Goal: Connect with others: Connect with others

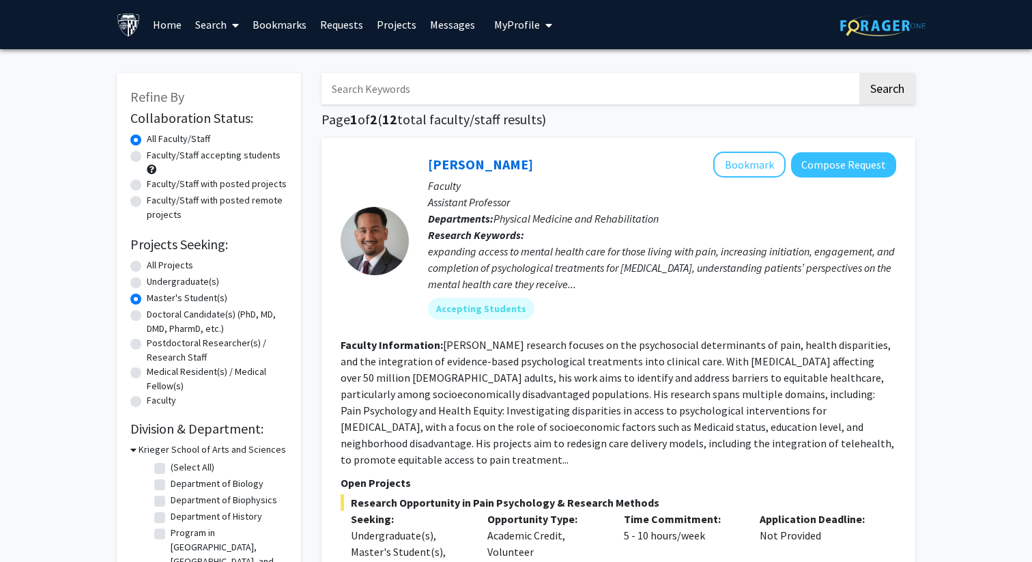
scroll to position [1276, 0]
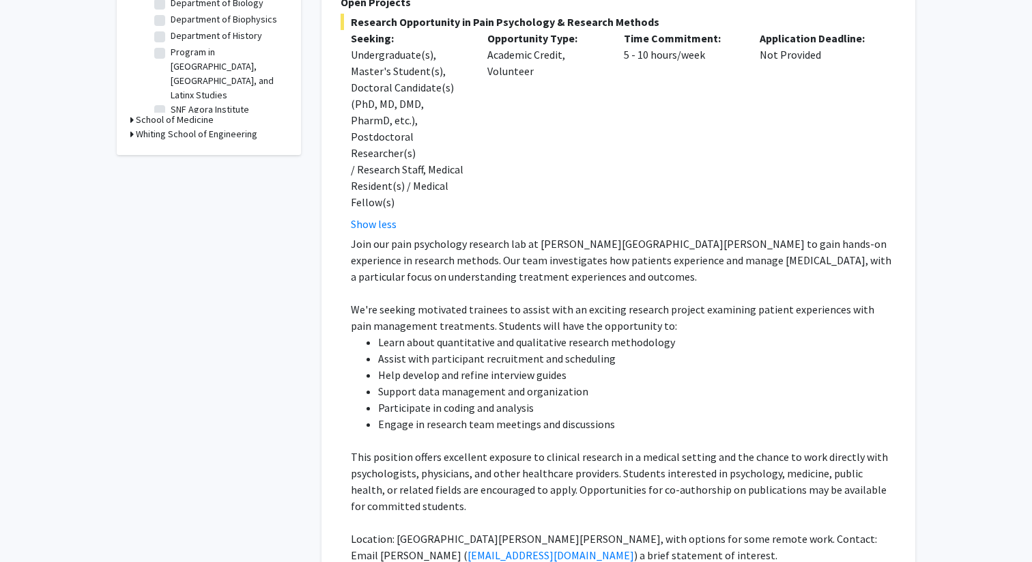
scroll to position [534, 0]
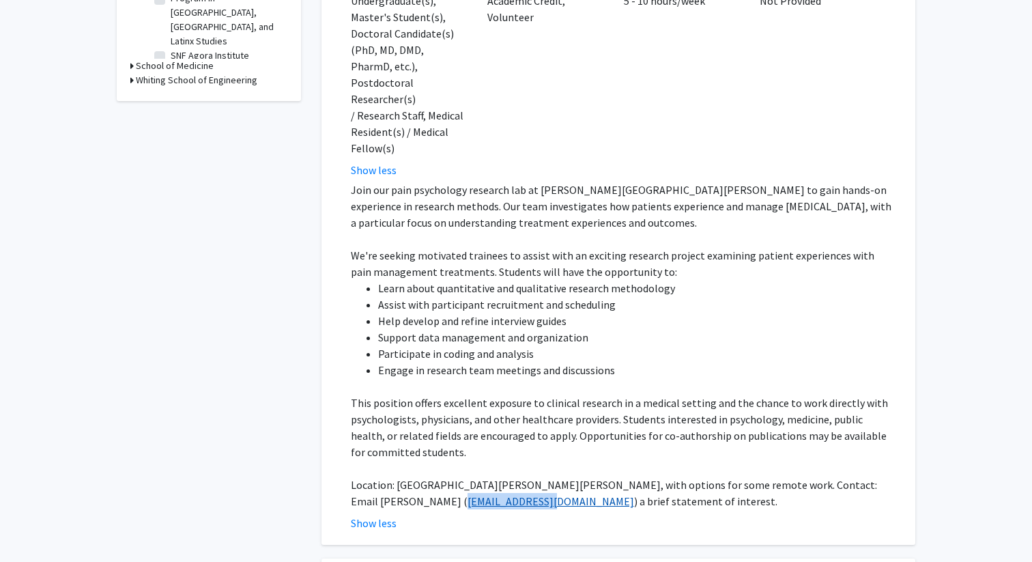
copy link "[EMAIL_ADDRESS][DOMAIN_NAME]"
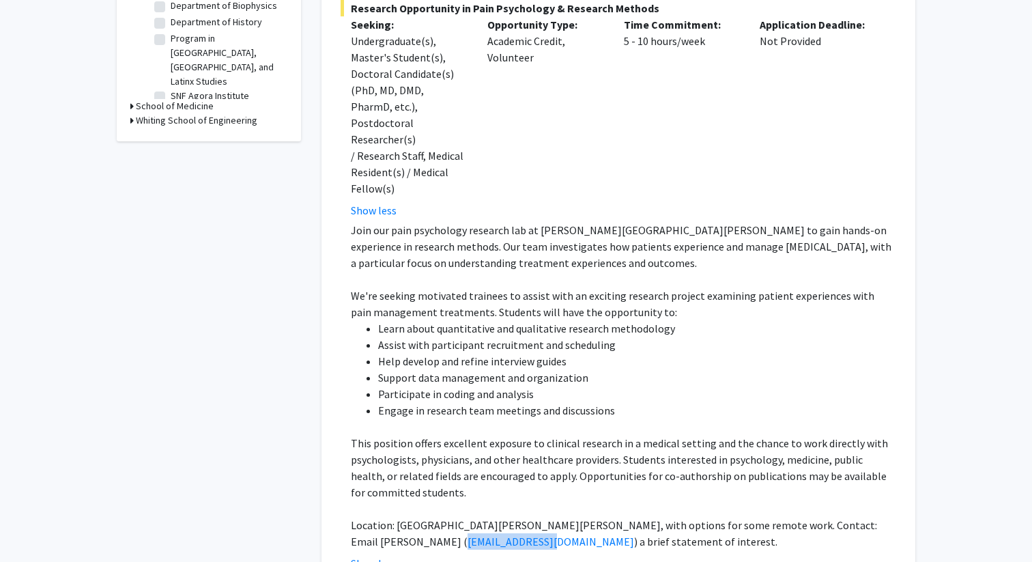
scroll to position [495, 0]
drag, startPoint x: 353, startPoint y: 178, endPoint x: 475, endPoint y: 435, distance: 284.2
click at [474, 435] on div "Join our pain psychology research lab at [PERSON_NAME][GEOGRAPHIC_DATA][PERSON_…" at bounding box center [623, 384] width 545 height 328
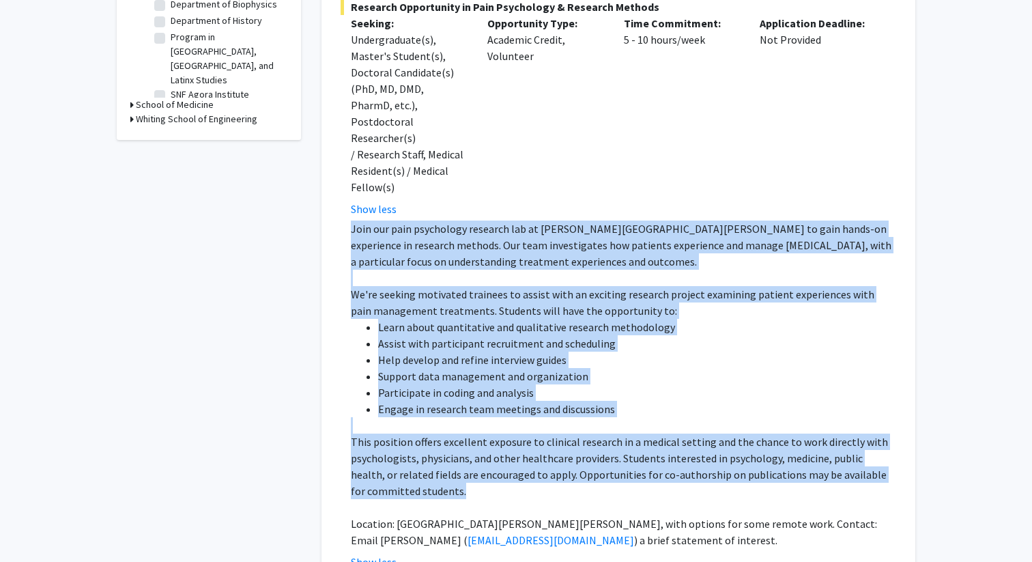
drag, startPoint x: 452, startPoint y: 444, endPoint x: 340, endPoint y: 175, distance: 291.2
click at [340, 175] on div "[PERSON_NAME] Bookmark Compose Request Faculty Assistant Professor Departments:…" at bounding box center [618, 112] width 594 height 941
copy div "Join our pain psychology research lab at [PERSON_NAME][GEOGRAPHIC_DATA][PERSON_…"
click at [525, 433] on p "This position offers excellent exposure to clinical research in a medical setti…" at bounding box center [623, 466] width 545 height 66
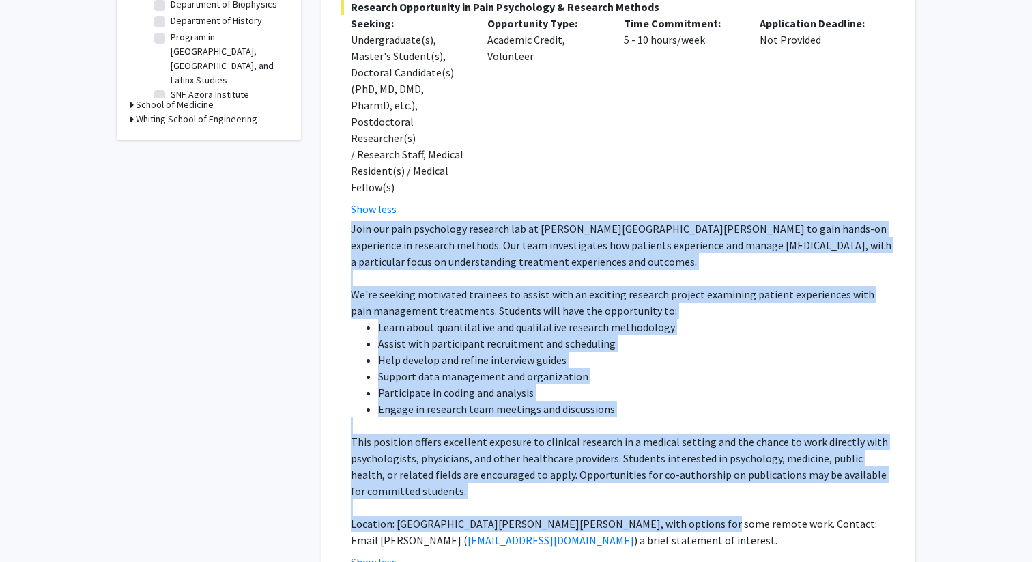
drag, startPoint x: 351, startPoint y: 179, endPoint x: 683, endPoint y: 468, distance: 439.7
click at [683, 468] on div "Join our pain psychology research lab at Johns Hopkins School of Medicine to ga…" at bounding box center [623, 384] width 545 height 328
copy div "Join our pain psychology research lab at Johns Hopkins School of Medicine to ga…"
click at [687, 351] on li "Help develop and refine interview guides" at bounding box center [637, 359] width 518 height 16
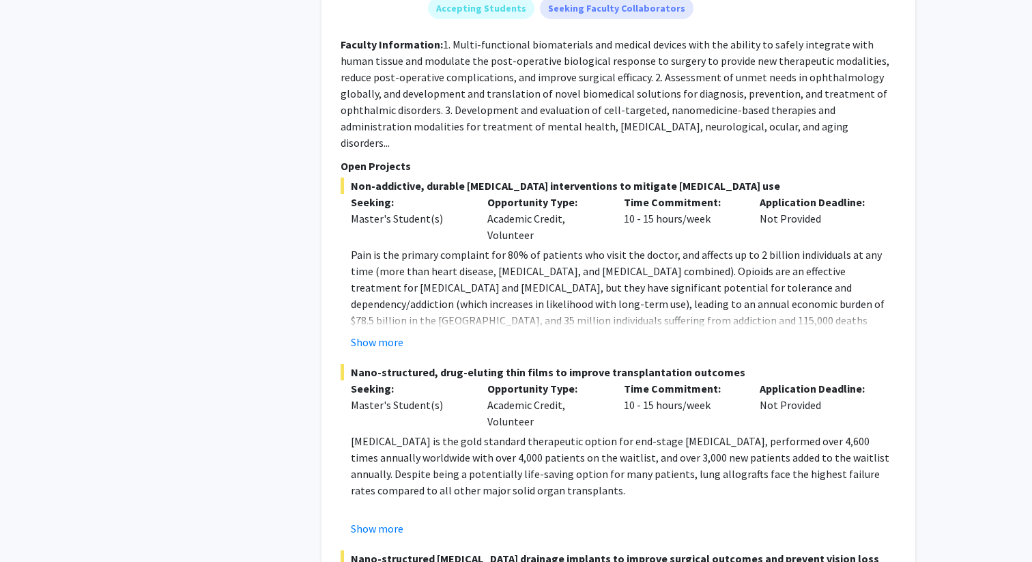
scroll to position [1899, 0]
click at [392, 333] on button "Show more" at bounding box center [377, 341] width 53 height 16
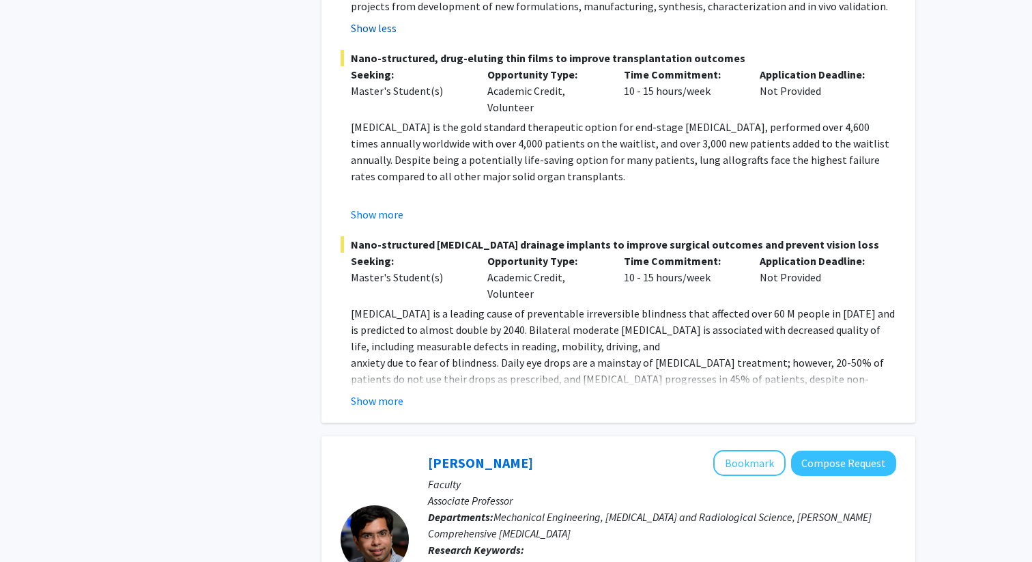
scroll to position [2364, 0]
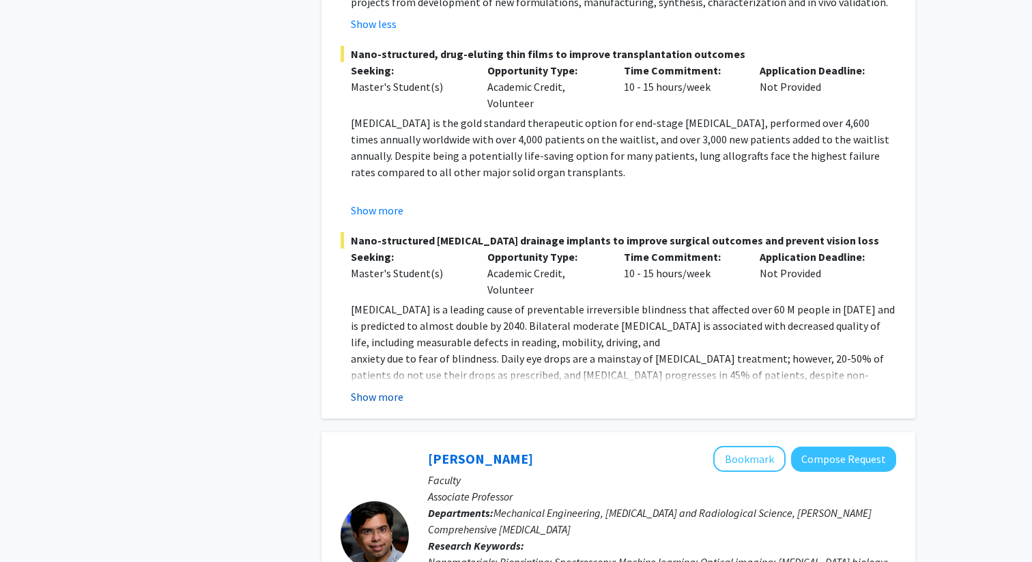
click at [378, 388] on button "Show more" at bounding box center [377, 396] width 53 height 16
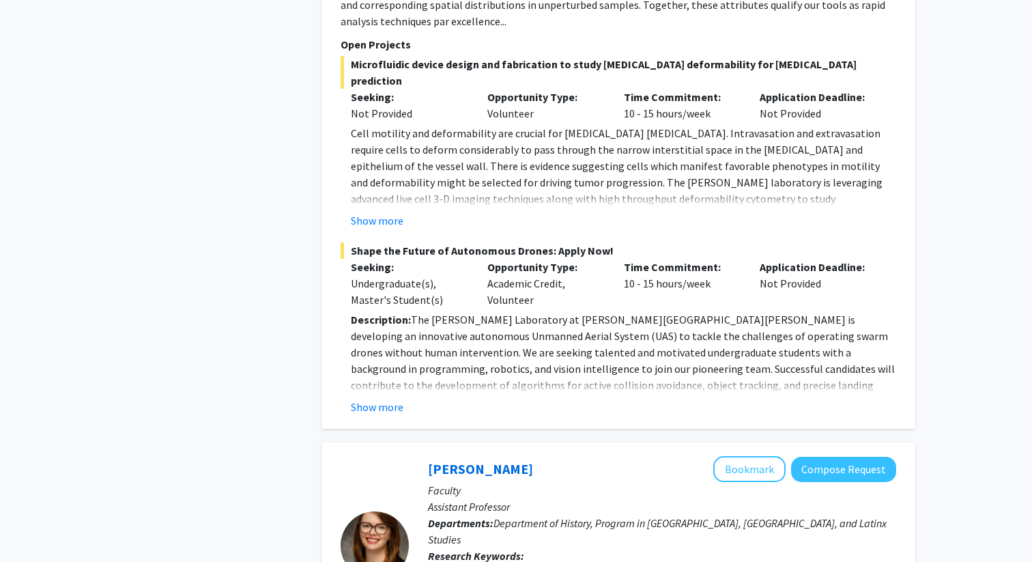
scroll to position [3308, 0]
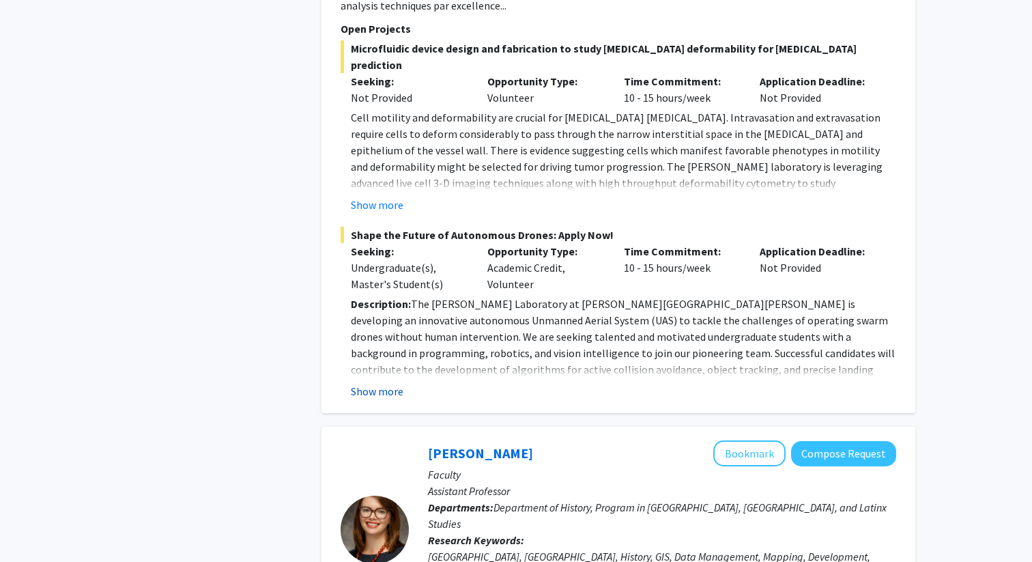
click at [378, 383] on button "Show more" at bounding box center [377, 391] width 53 height 16
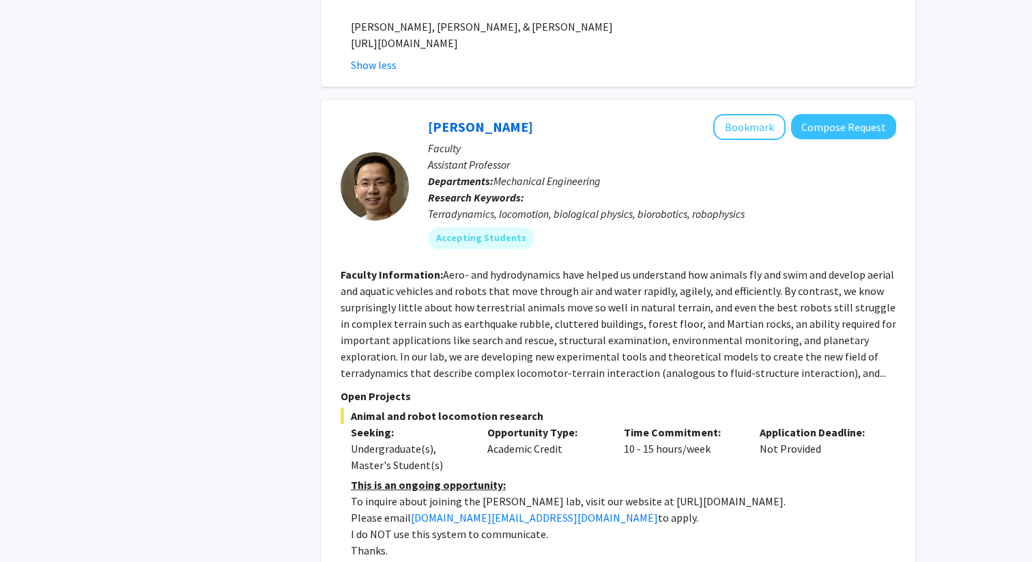
scroll to position [5020, 0]
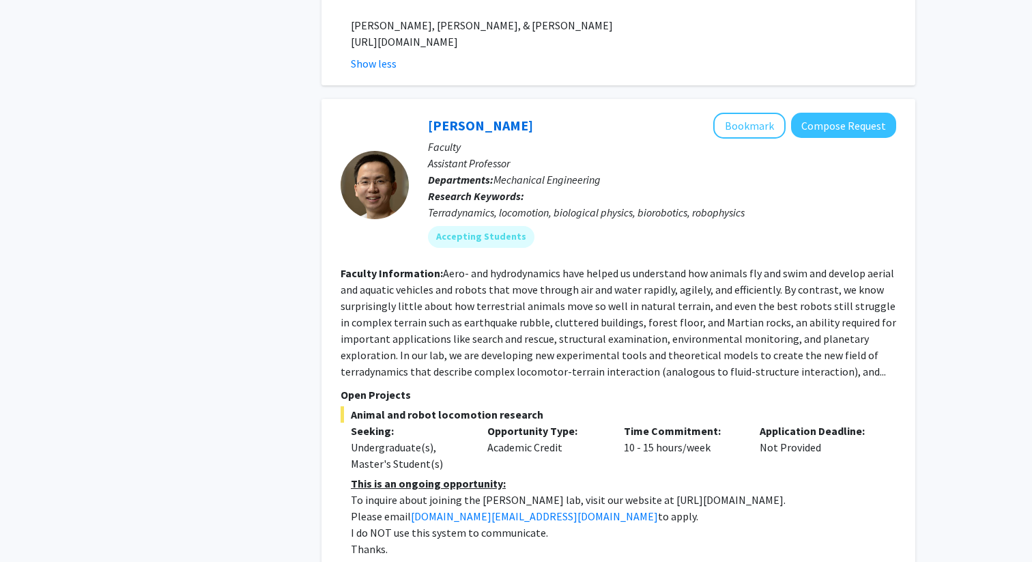
drag, startPoint x: 621, startPoint y: 336, endPoint x: 825, endPoint y: 334, distance: 204.1
click at [825, 491] on p "To inquire about joining the Chen Li lab, visit our website at https://li.me.jh…" at bounding box center [623, 499] width 545 height 16
copy p "https://li.me.jhu.edu/join/."
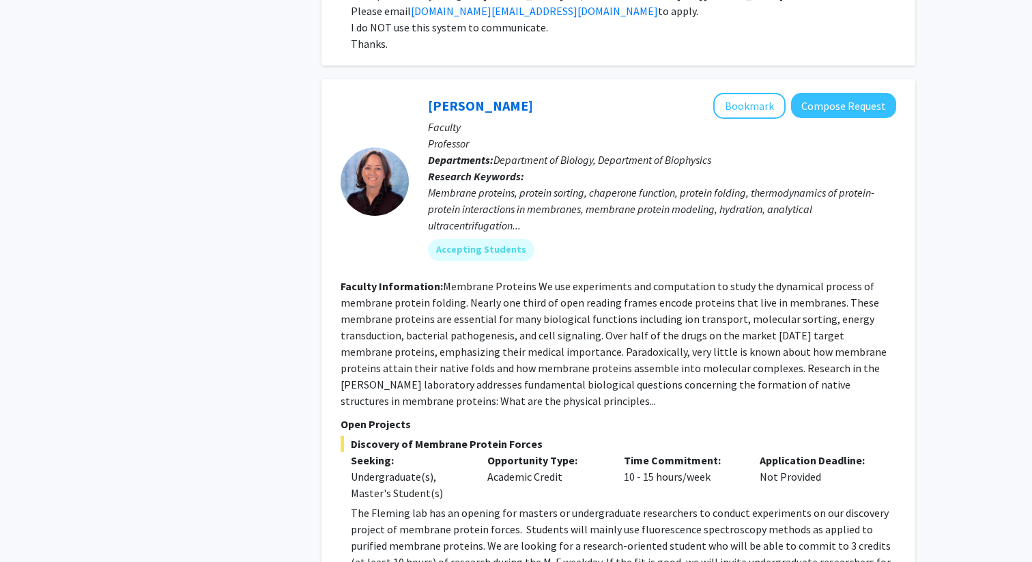
scroll to position [5526, 0]
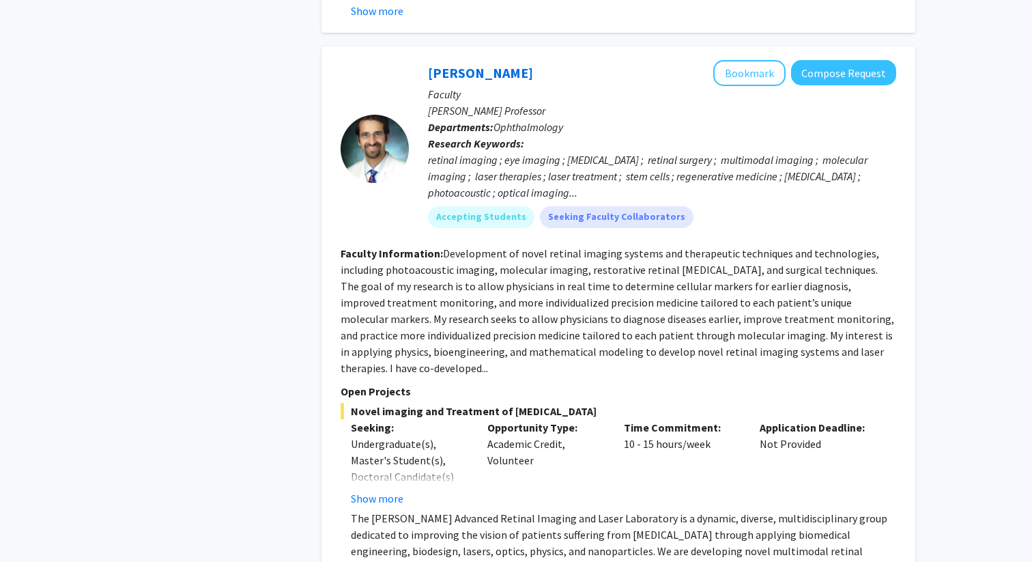
scroll to position [7111, 0]
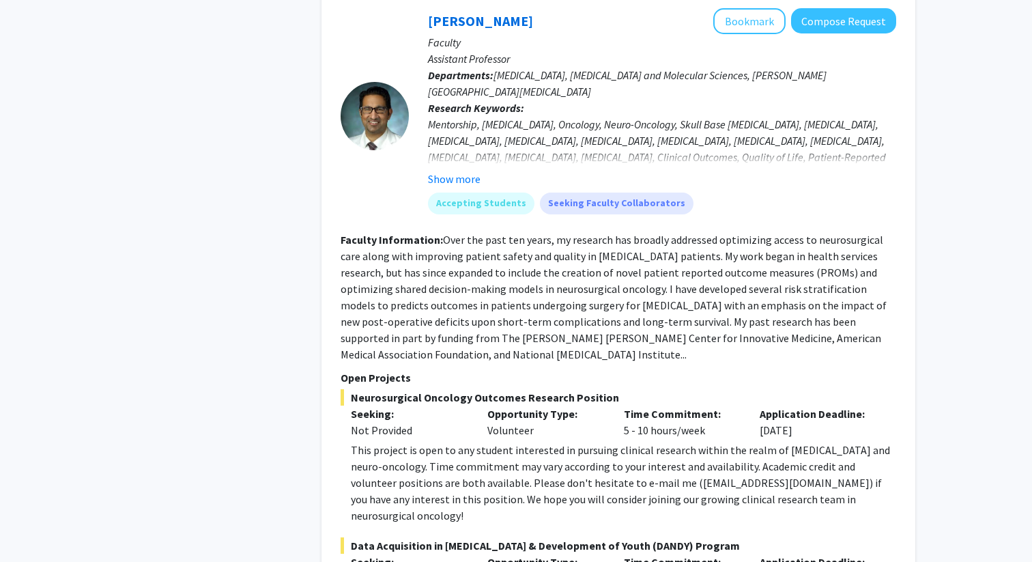
scroll to position [7854, 0]
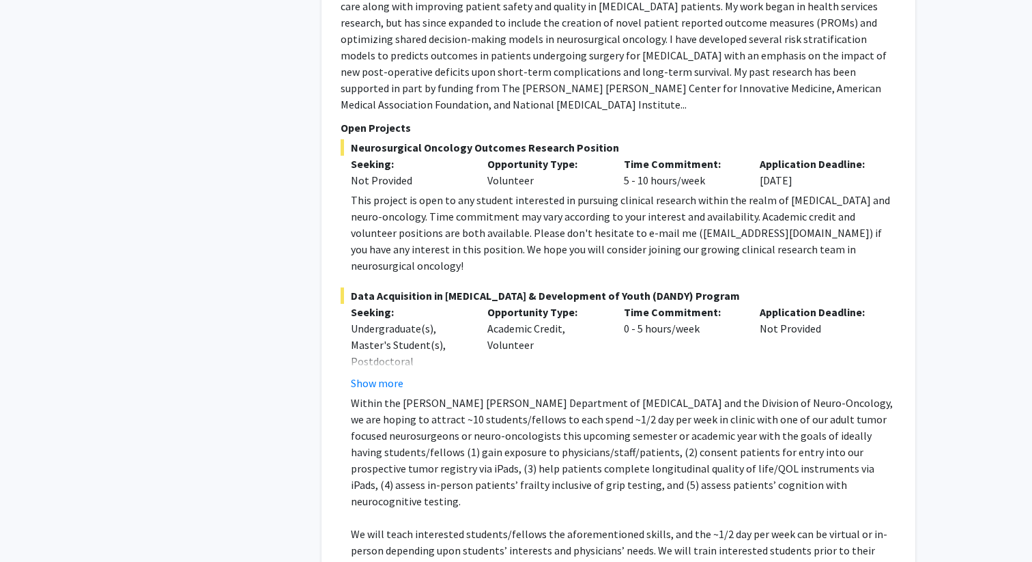
scroll to position [8056, 0]
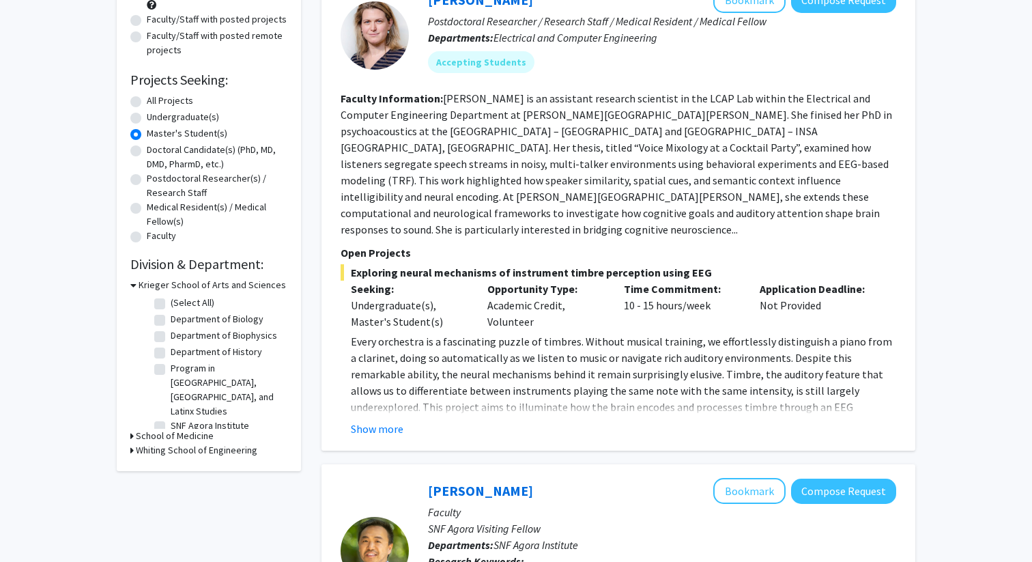
scroll to position [169, 0]
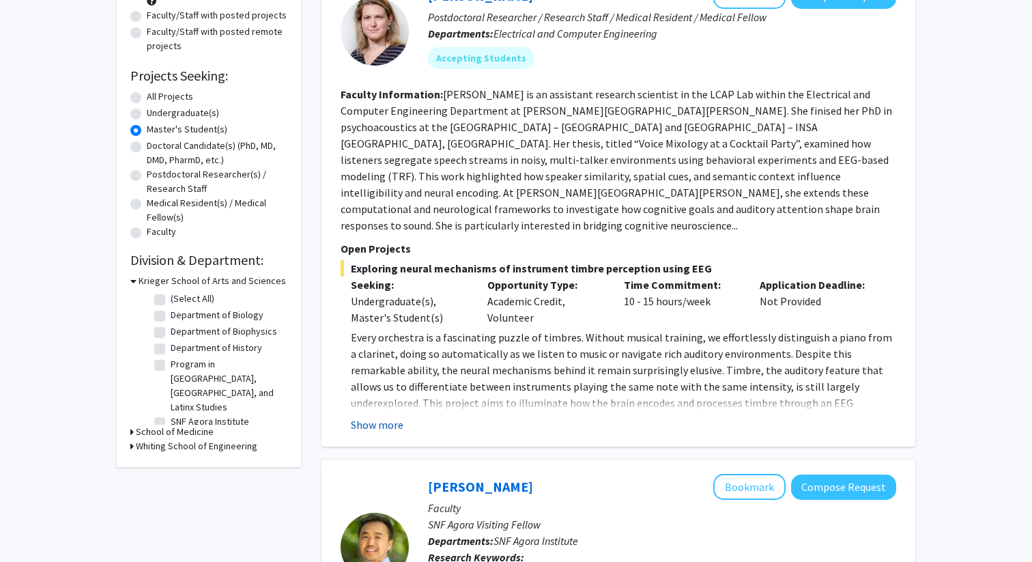
click at [398, 416] on button "Show more" at bounding box center [377, 424] width 53 height 16
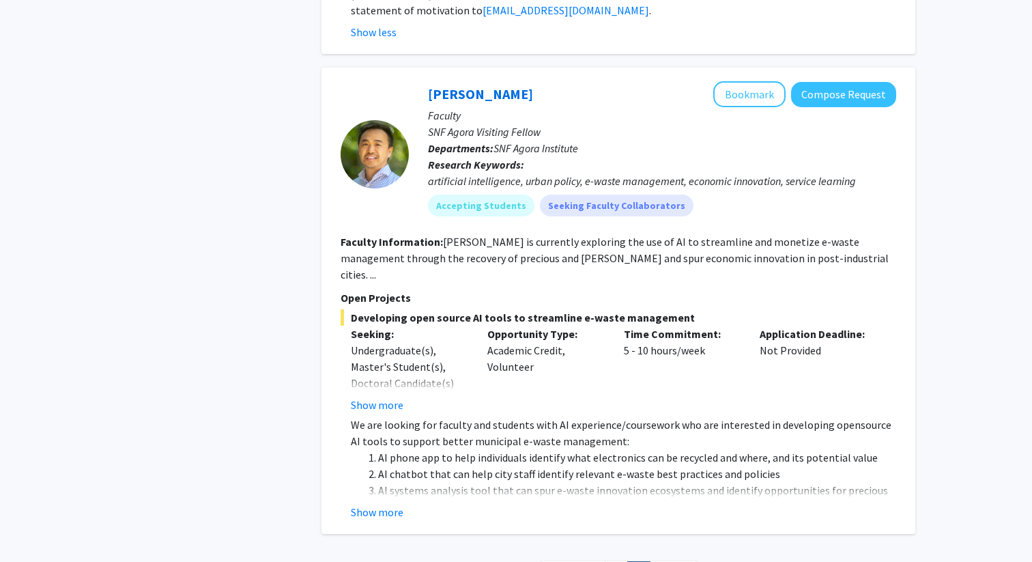
scroll to position [996, 0]
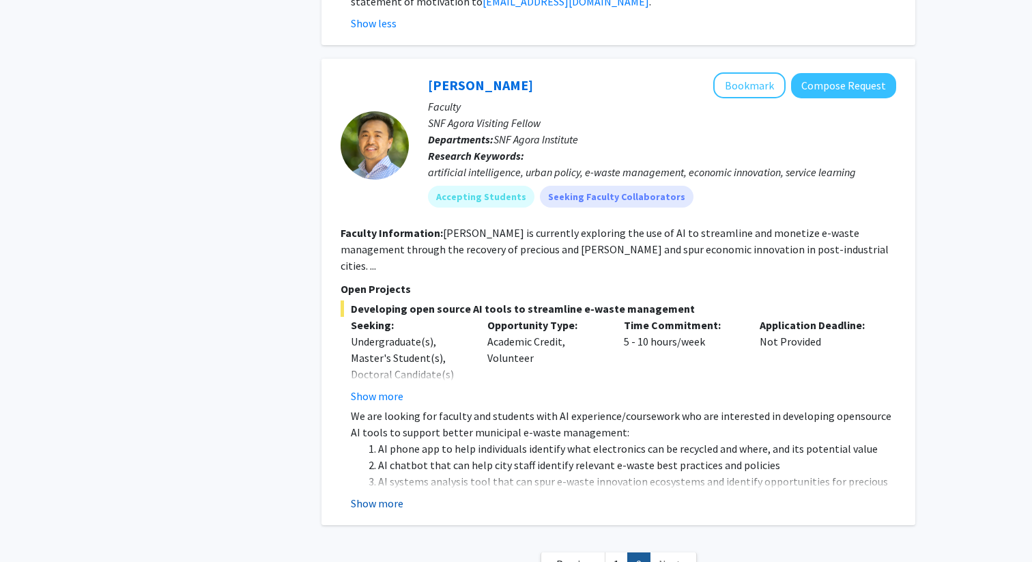
click at [384, 495] on button "Show more" at bounding box center [377, 503] width 53 height 16
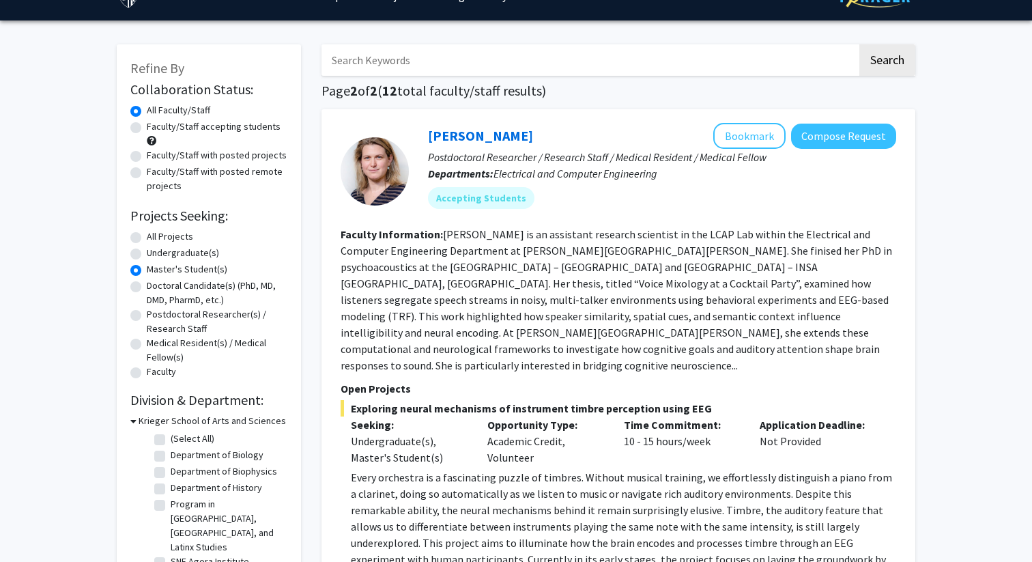
scroll to position [0, 0]
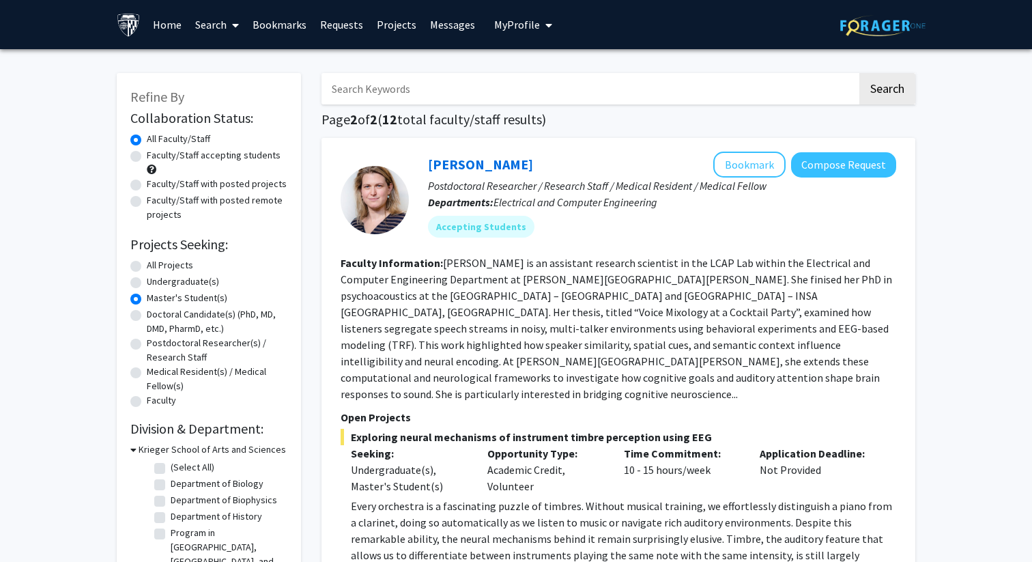
click at [156, 137] on label "All Faculty/Staff" at bounding box center [178, 139] width 63 height 14
click at [156, 137] on input "All Faculty/Staff" at bounding box center [151, 136] width 9 height 9
click at [147, 140] on label "All Faculty/Staff" at bounding box center [178, 139] width 63 height 14
click at [147, 140] on input "All Faculty/Staff" at bounding box center [151, 136] width 9 height 9
click at [139, 33] on img at bounding box center [129, 25] width 24 height 24
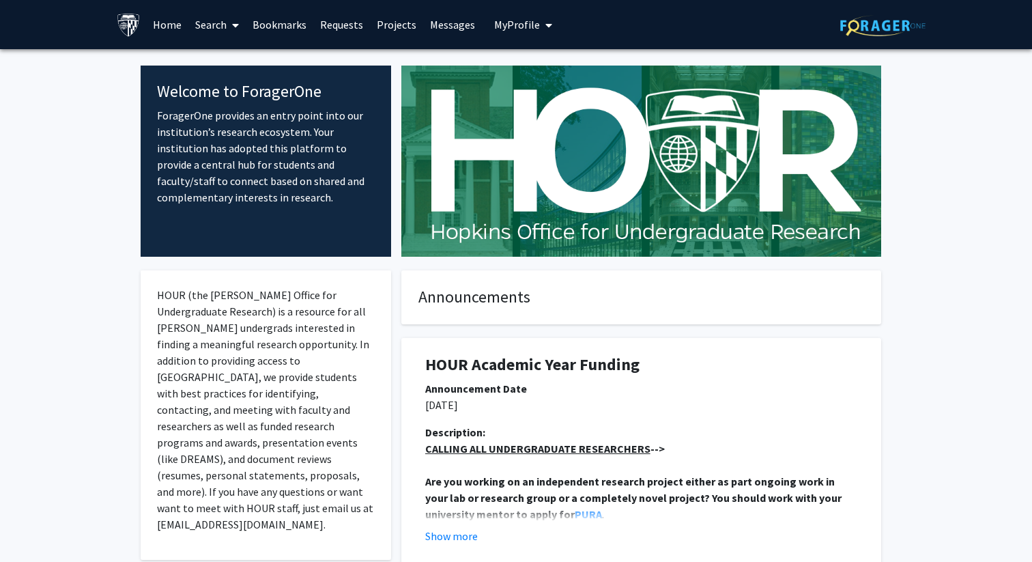
click at [392, 26] on link "Projects" at bounding box center [396, 25] width 53 height 48
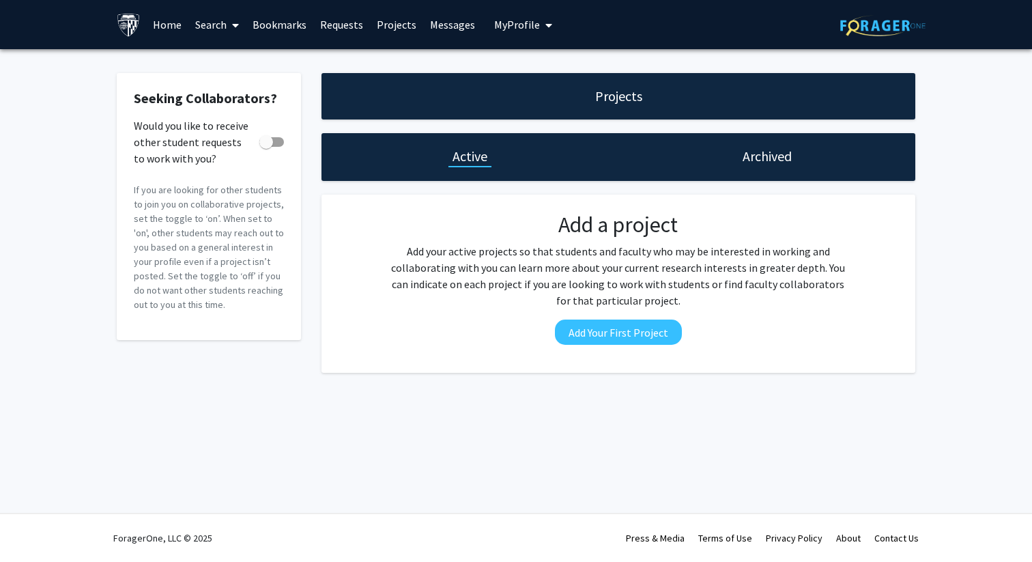
click at [340, 24] on link "Requests" at bounding box center [341, 25] width 57 height 48
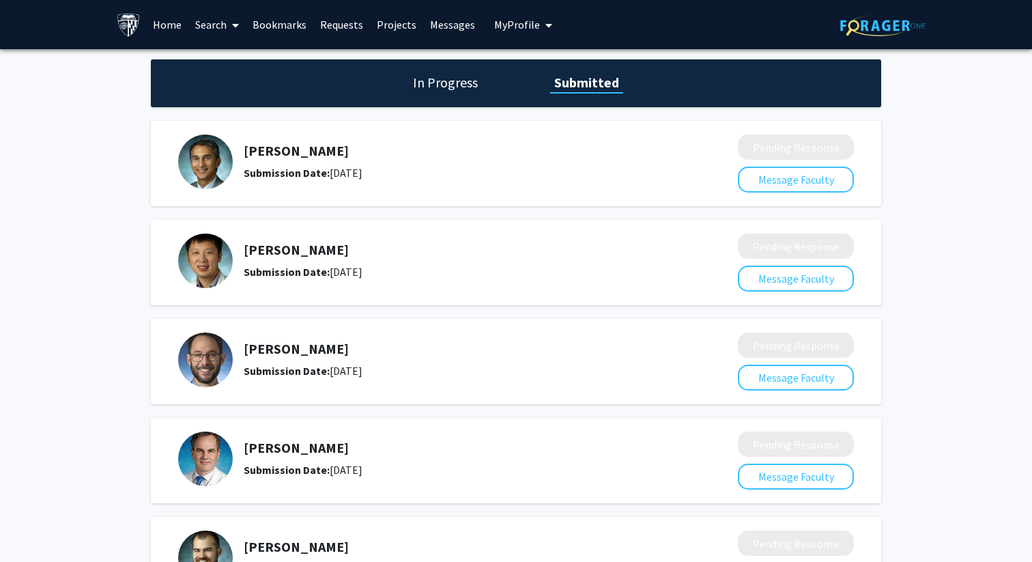
click at [510, 25] on span "My Profile" at bounding box center [517, 25] width 46 height 14
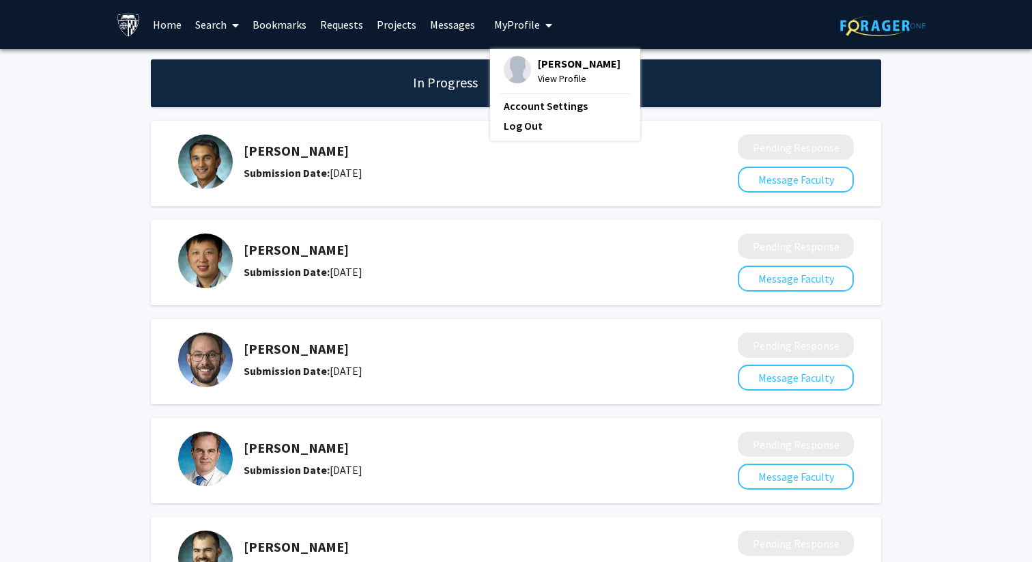
click at [510, 25] on span "My Profile" at bounding box center [517, 25] width 46 height 14
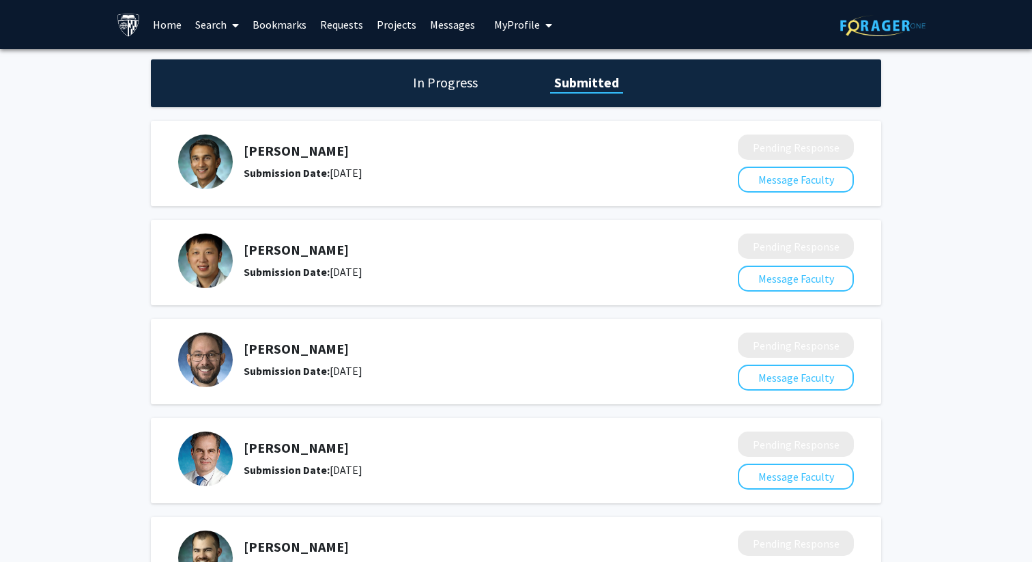
click at [288, 29] on link "Bookmarks" at bounding box center [280, 25] width 68 height 48
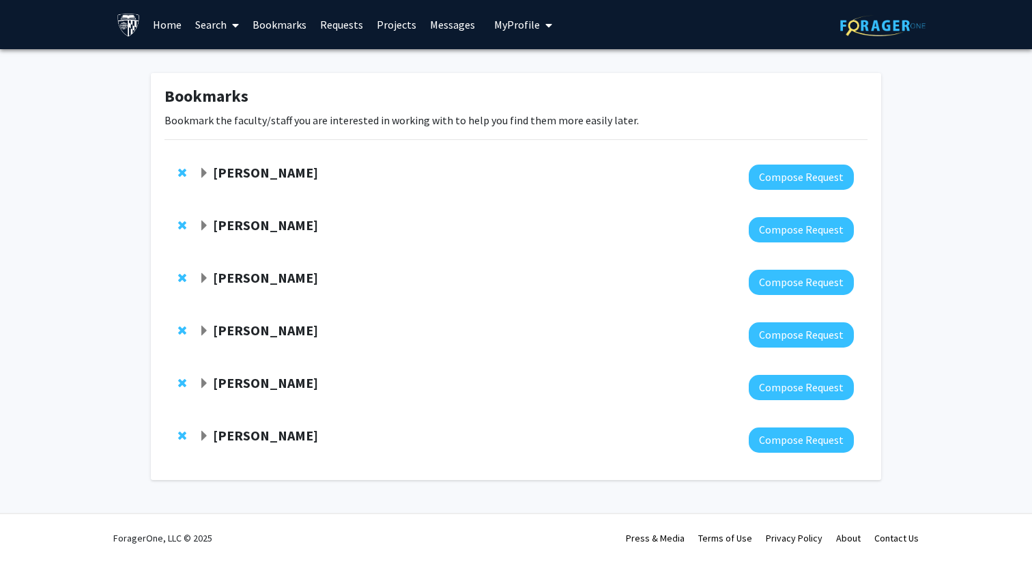
click at [342, 25] on link "Requests" at bounding box center [341, 25] width 57 height 48
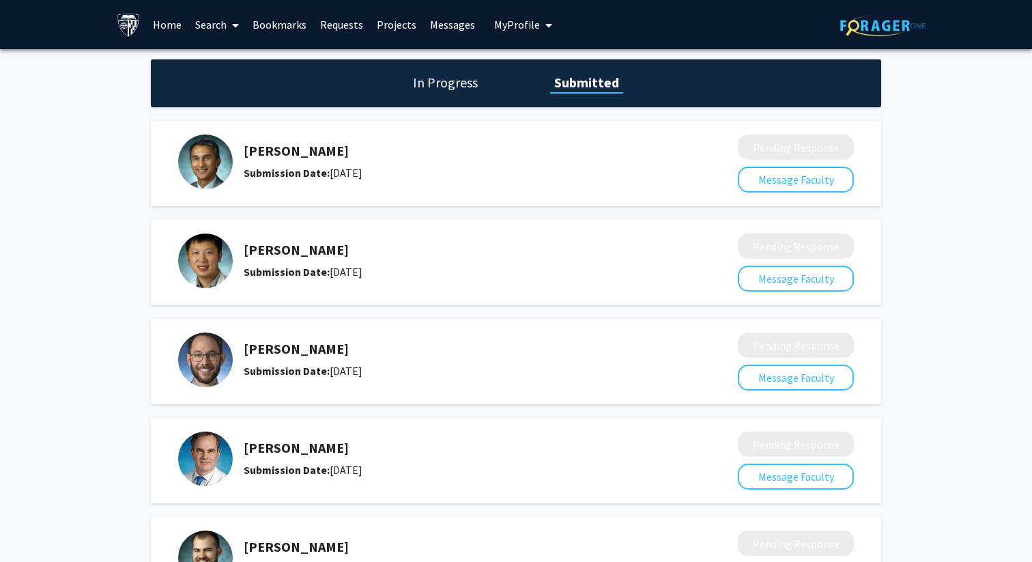
click at [448, 89] on h1 "In Progress" at bounding box center [445, 82] width 73 height 19
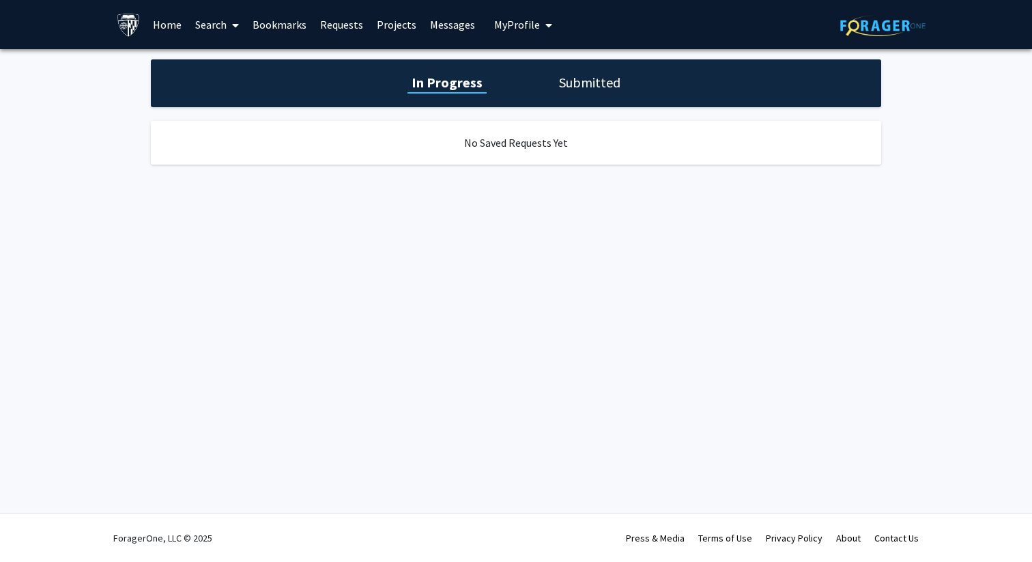
click at [404, 27] on link "Projects" at bounding box center [396, 25] width 53 height 48
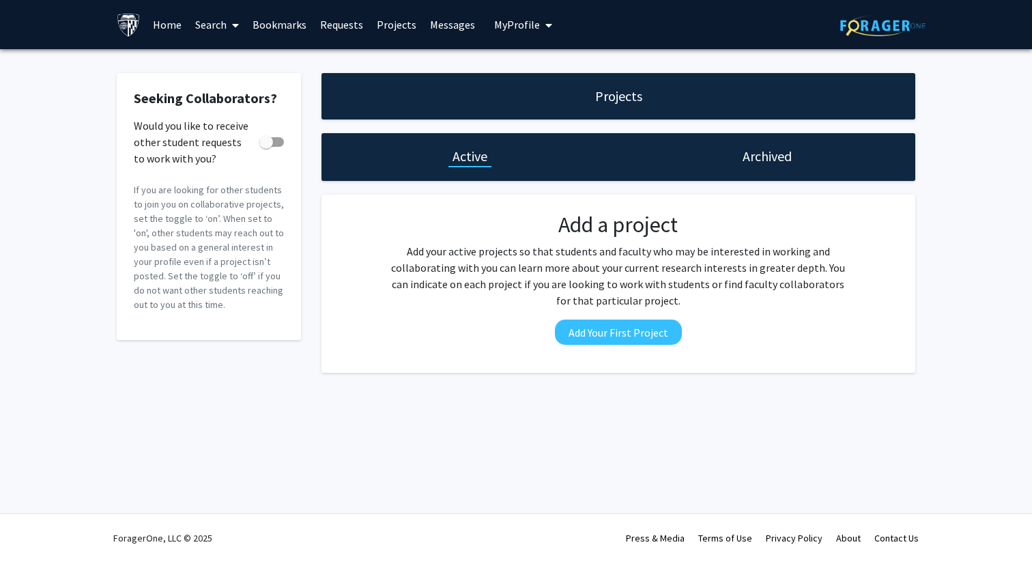
click at [737, 166] on div "Archived" at bounding box center [766, 157] width 297 height 48
click at [780, 151] on h1 "Archived" at bounding box center [766, 156] width 49 height 19
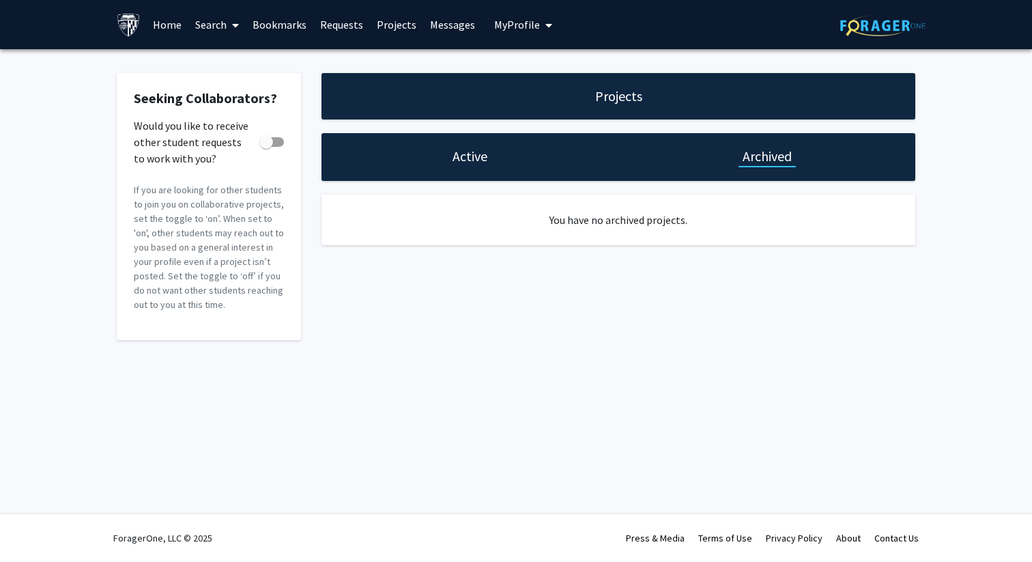
click at [622, 100] on h1 "Projects" at bounding box center [618, 96] width 47 height 19
click at [168, 27] on link "Home" at bounding box center [167, 25] width 42 height 48
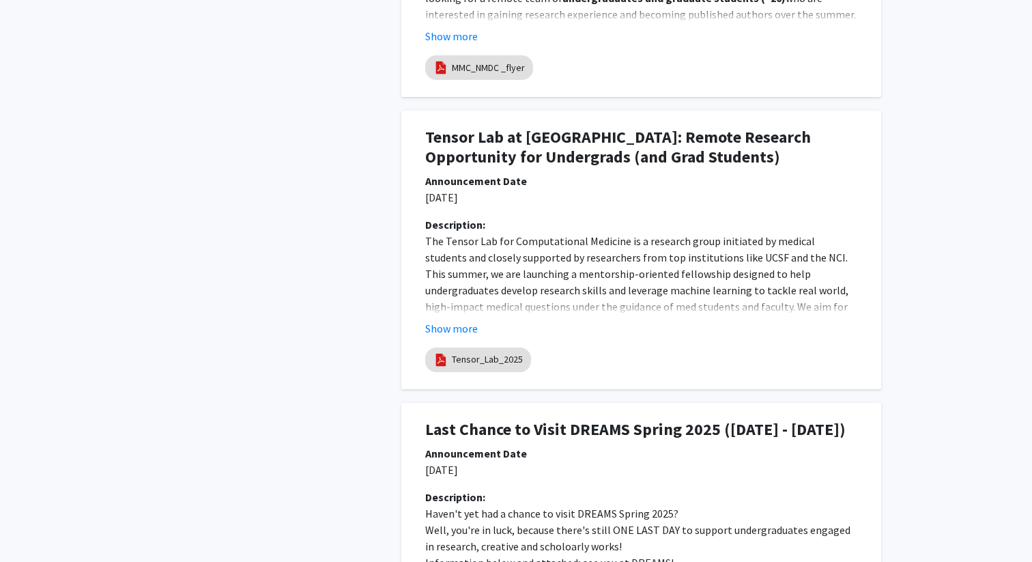
scroll to position [1228, 0]
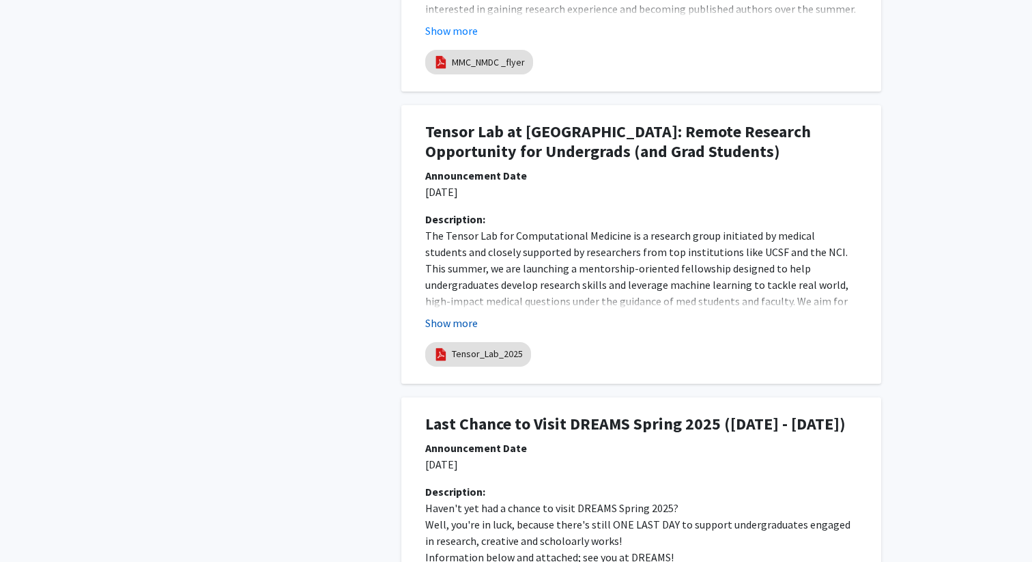
click at [463, 321] on button "Show more" at bounding box center [451, 323] width 53 height 16
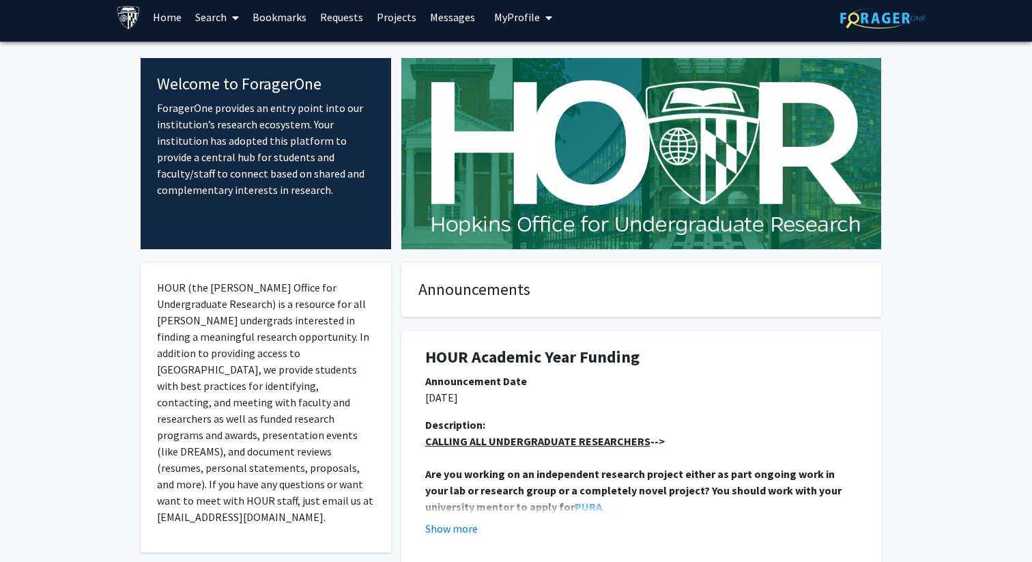
scroll to position [0, 0]
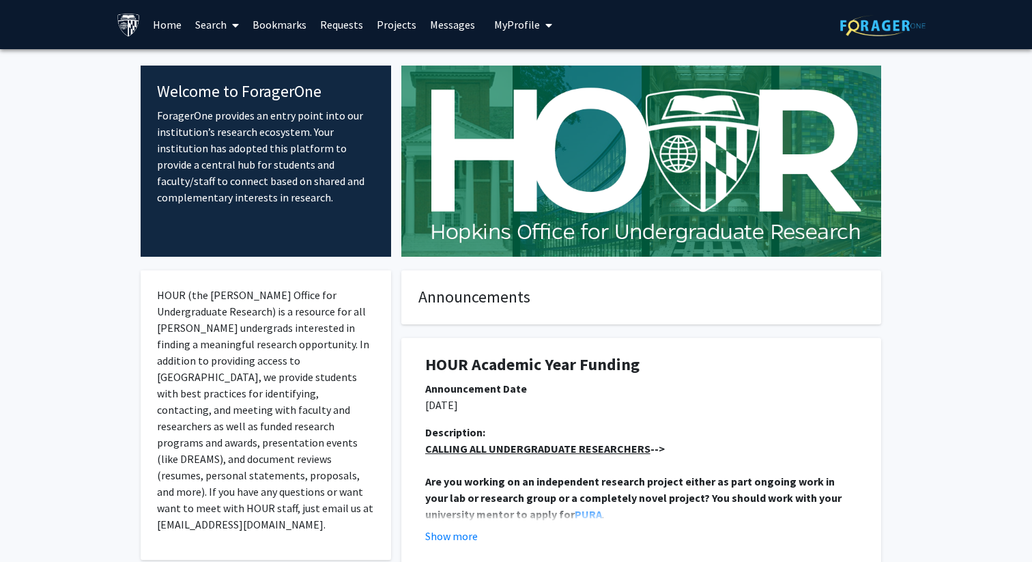
click at [868, 18] on img at bounding box center [882, 25] width 85 height 21
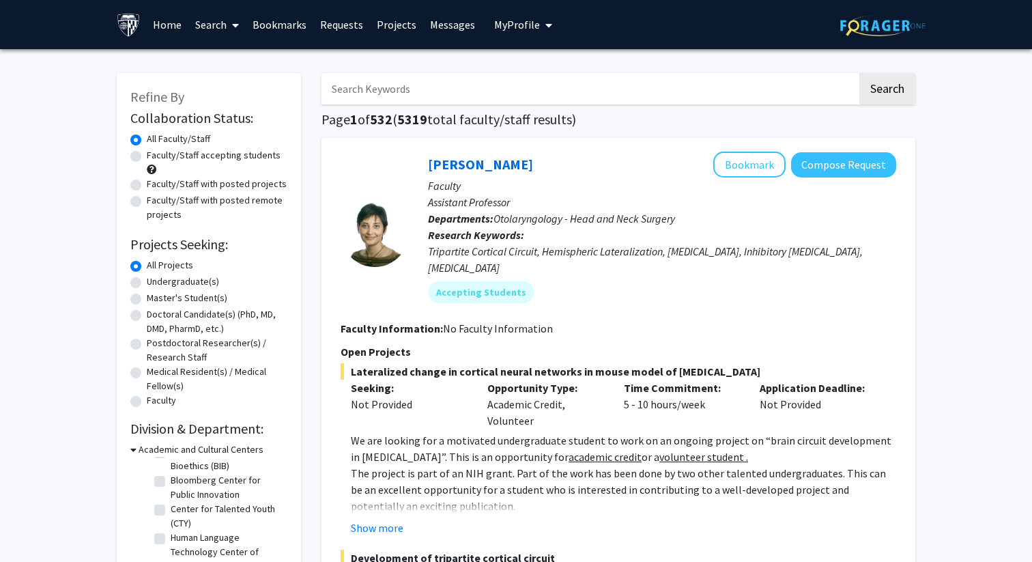
click at [465, 96] on input "Search Keywords" at bounding box center [589, 88] width 536 height 31
type input "remote"
click at [859, 73] on button "Search" at bounding box center [887, 88] width 56 height 31
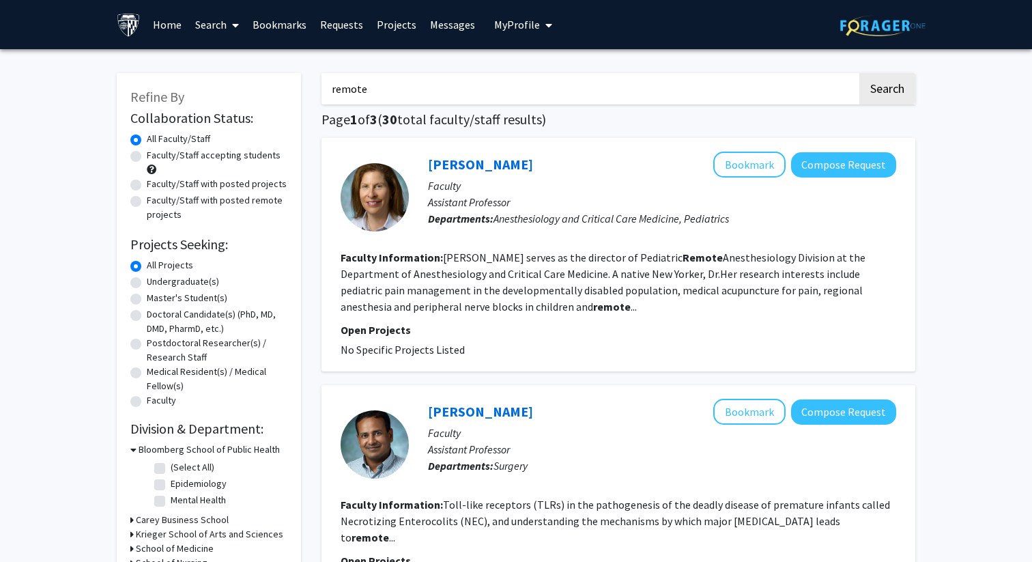
drag, startPoint x: 424, startPoint y: 97, endPoint x: 298, endPoint y: 64, distance: 130.4
click at [859, 73] on button "Search" at bounding box center [887, 88] width 56 height 31
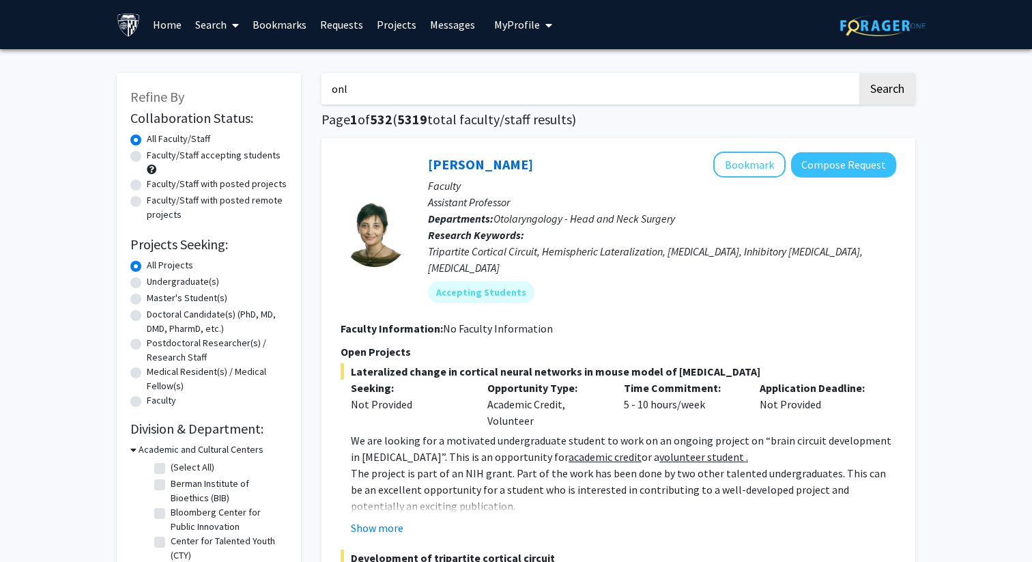
type input "online"
click at [859, 73] on button "Search" at bounding box center [887, 88] width 56 height 31
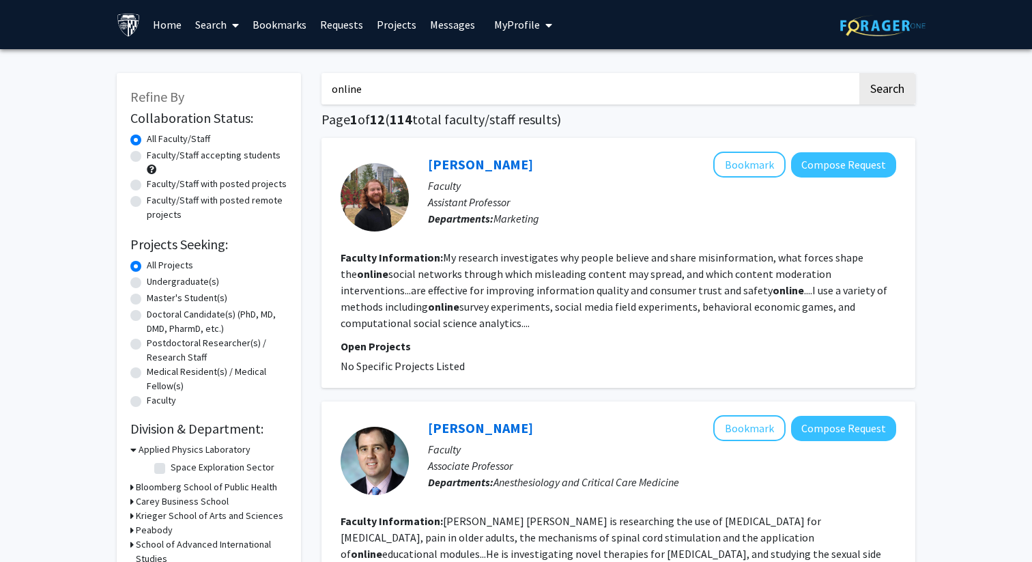
drag, startPoint x: 412, startPoint y: 94, endPoint x: 297, endPoint y: 65, distance: 118.3
click at [859, 73] on button "Search" at bounding box center [887, 88] width 56 height 31
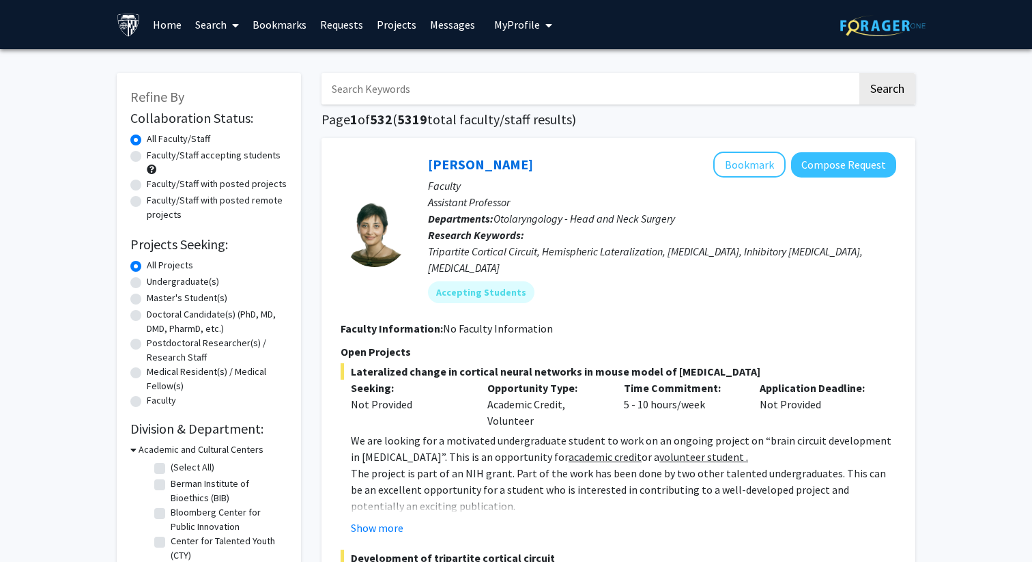
click at [147, 201] on label "Faculty/Staff with posted remote projects" at bounding box center [217, 207] width 141 height 29
click at [147, 201] on input "Faculty/Staff with posted remote projects" at bounding box center [151, 197] width 9 height 9
radio input "true"
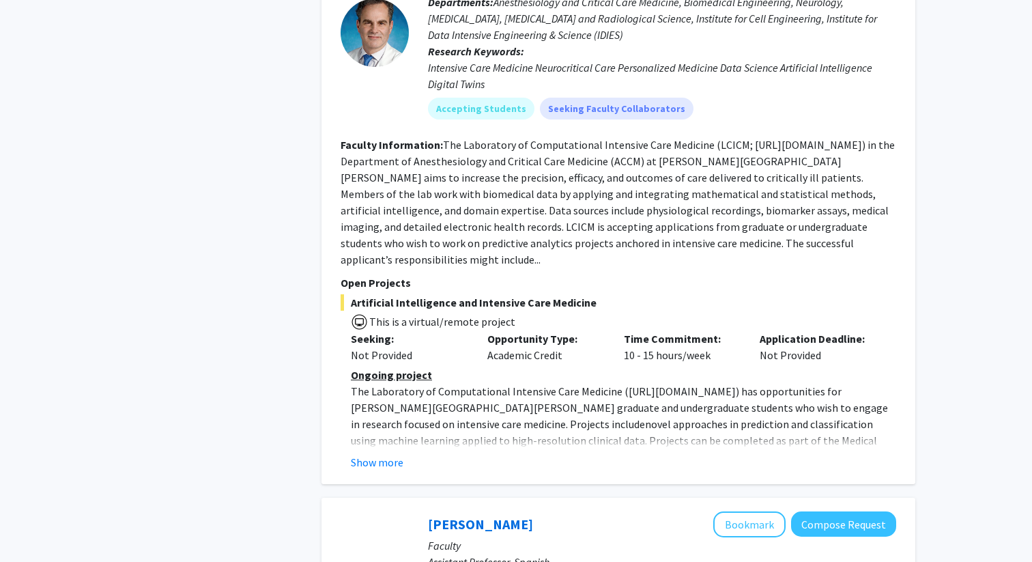
scroll to position [1569, 0]
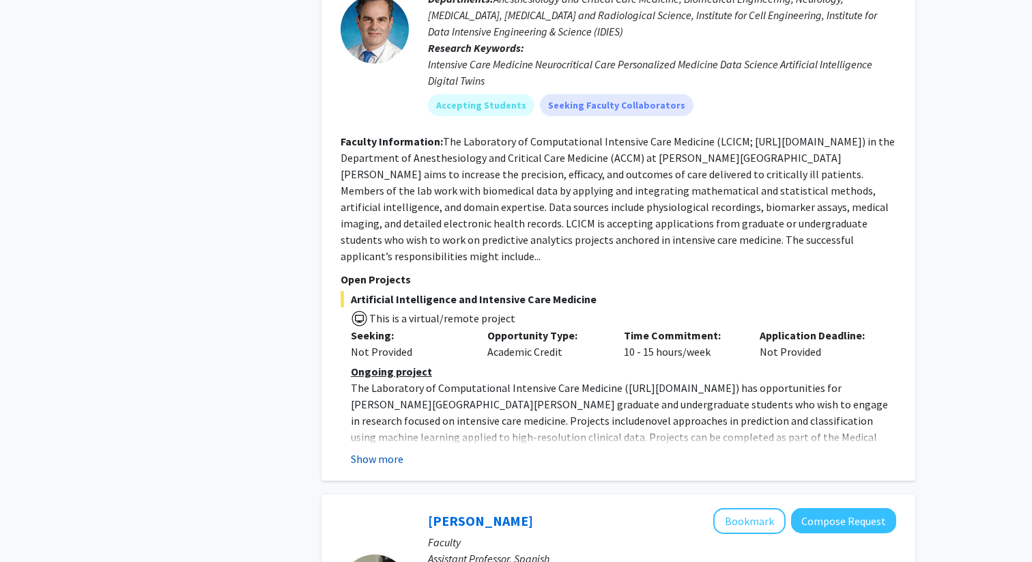
click at [387, 450] on button "Show more" at bounding box center [377, 458] width 53 height 16
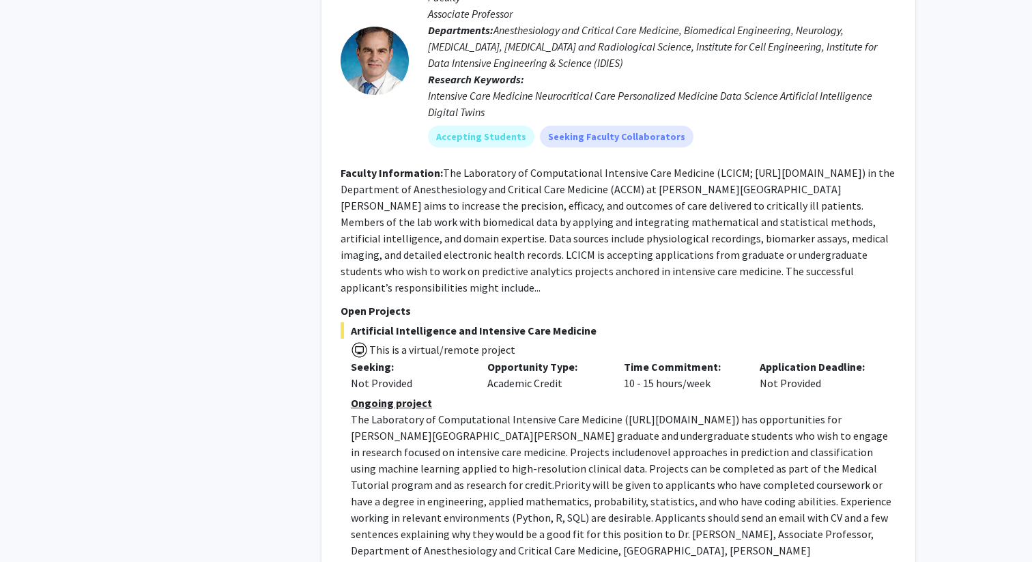
scroll to position [1519, 0]
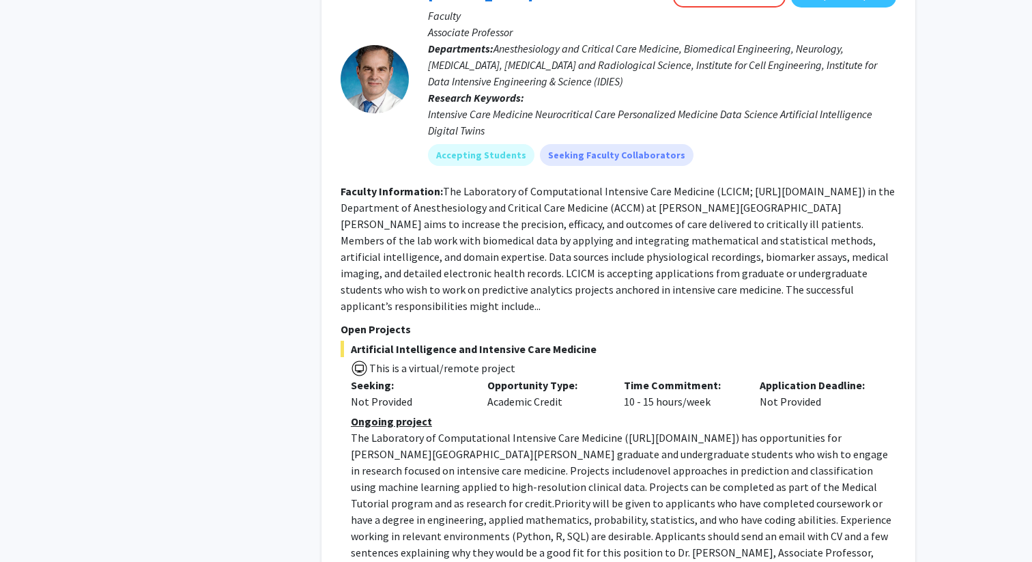
drag, startPoint x: 618, startPoint y: 388, endPoint x: 724, endPoint y: 386, distance: 106.5
click at [724, 429] on p "The Laboratory of Computational Intensive Care Medicine ( https://lcicm.jhmi.ed…" at bounding box center [623, 511] width 545 height 164
copy p "https://lcicm.jhmi.edu/"
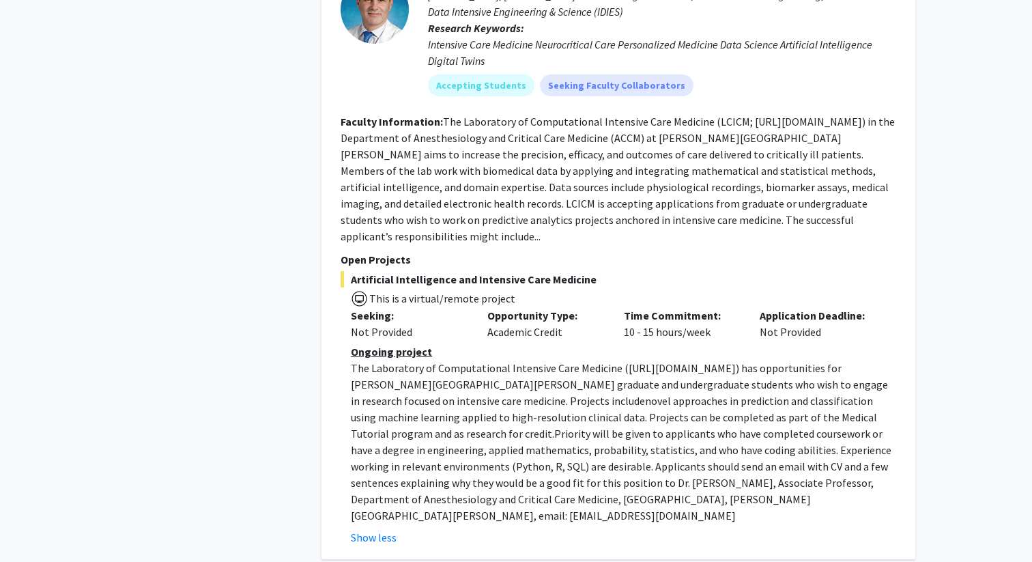
scroll to position [1615, 0]
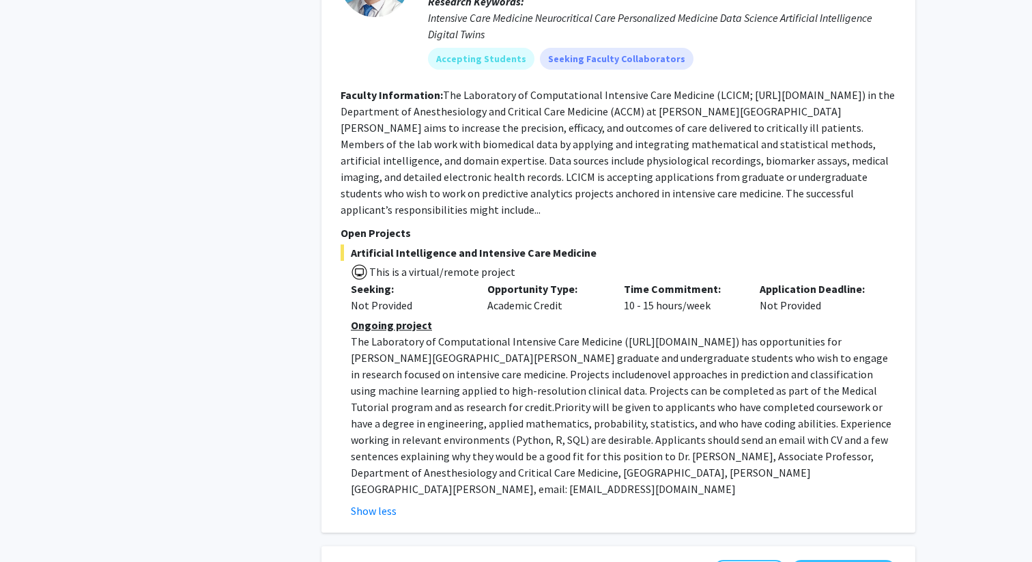
drag, startPoint x: 618, startPoint y: 292, endPoint x: 724, endPoint y: 291, distance: 105.8
click at [724, 333] on p "The Laboratory of Computational Intensive Care Medicine ( https://lcicm.jhmi.ed…" at bounding box center [623, 415] width 545 height 164
copy p "https://lcicm.jhmi.edu/"
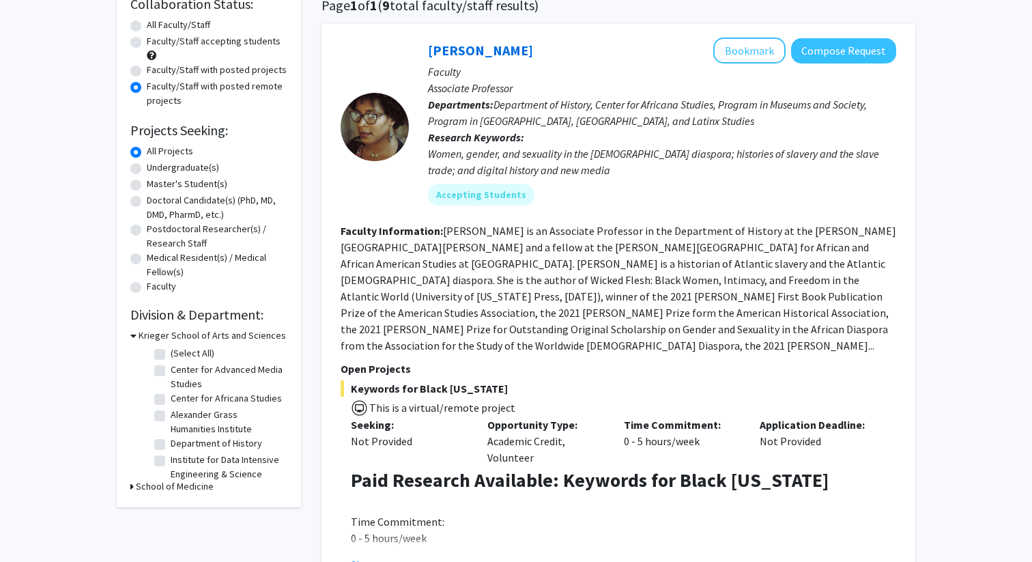
scroll to position [154, 0]
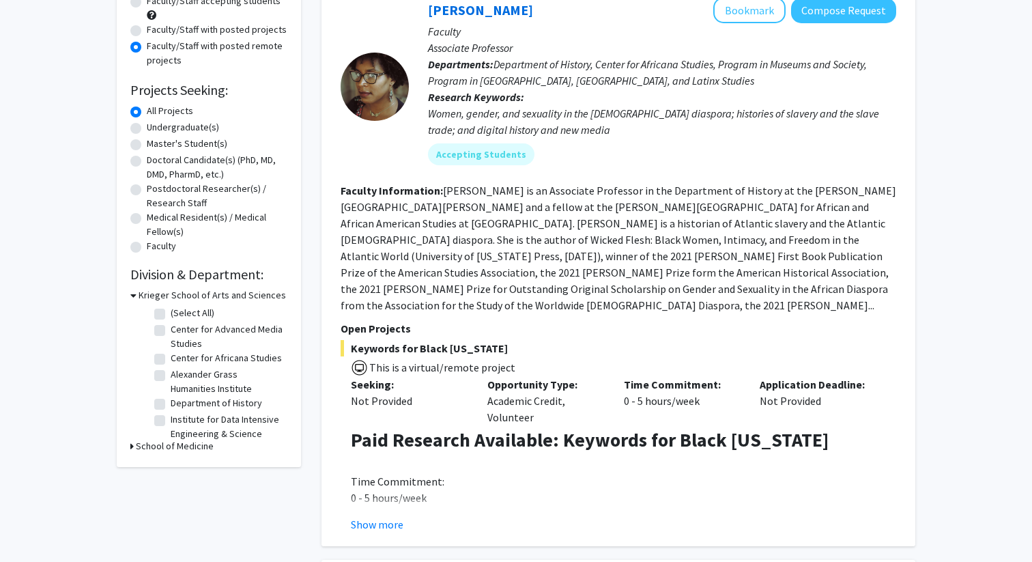
click at [193, 451] on h3 "School of Medicine" at bounding box center [175, 446] width 78 height 14
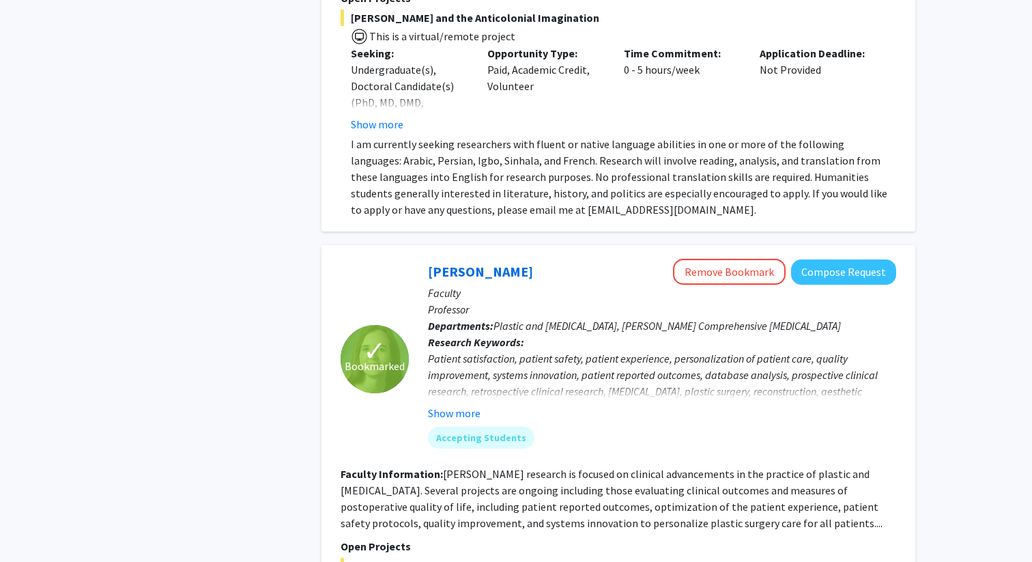
scroll to position [2494, 0]
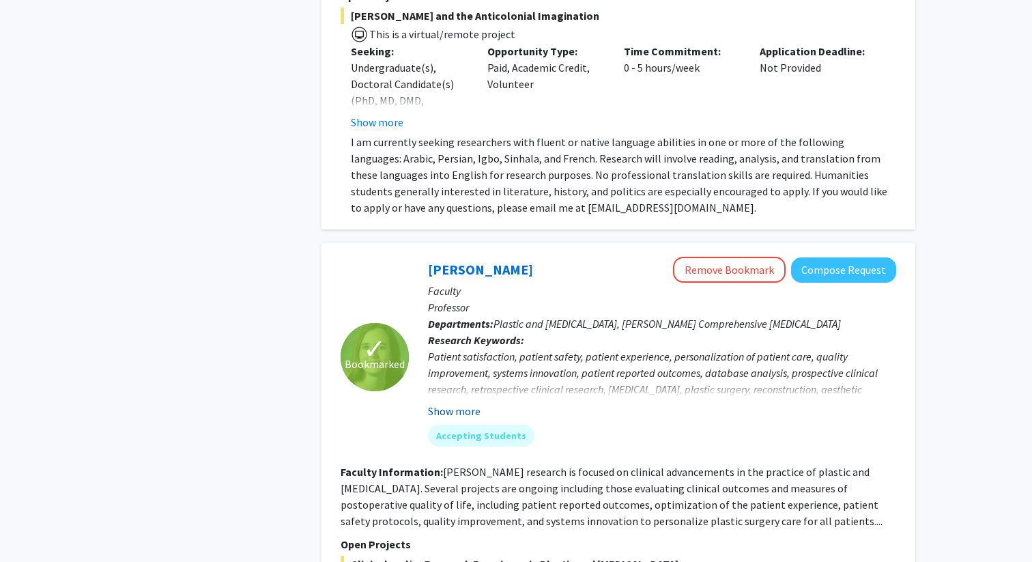
click at [471, 403] on button "Show more" at bounding box center [454, 411] width 53 height 16
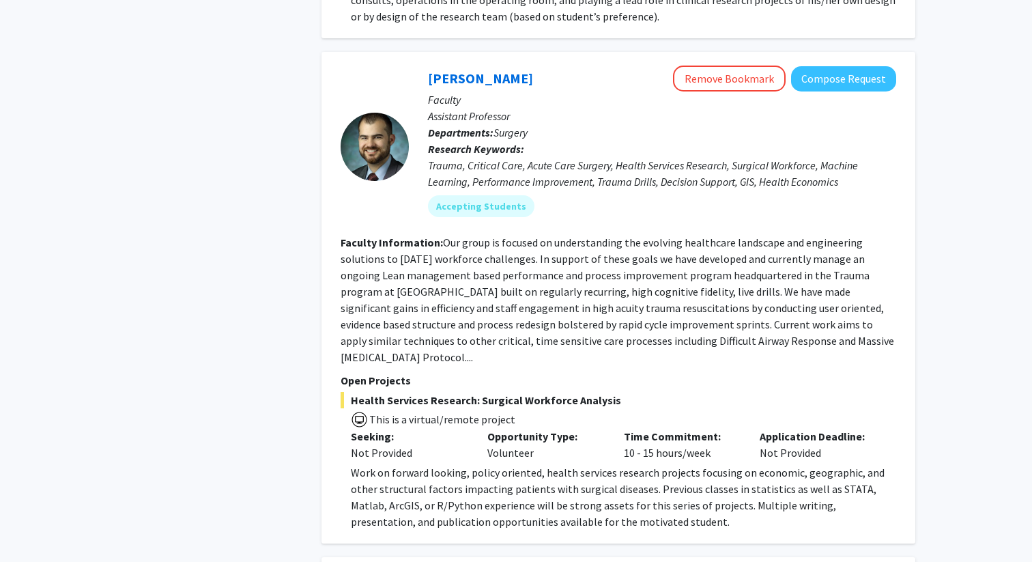
scroll to position [3213, 0]
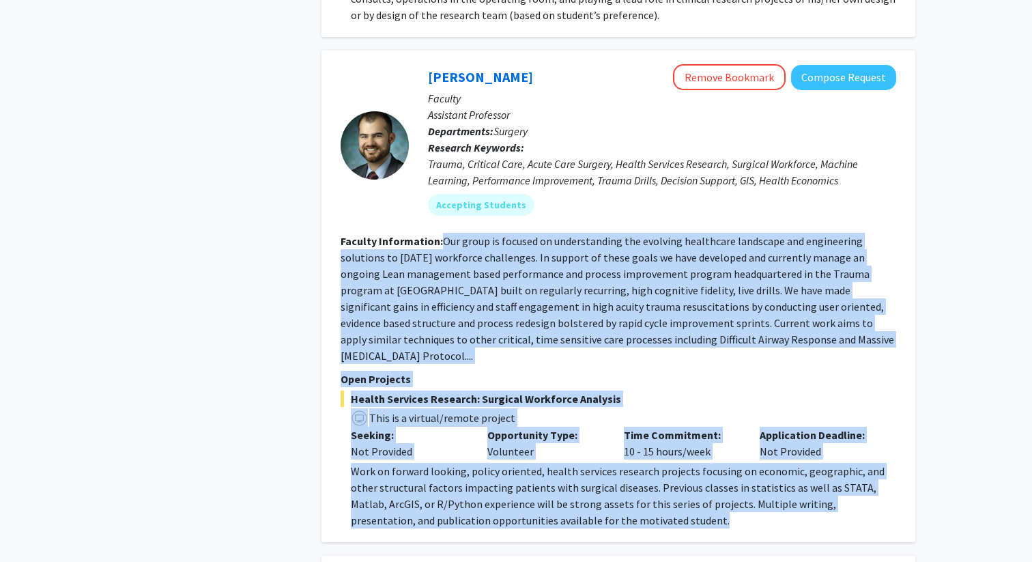
drag, startPoint x: 641, startPoint y: 430, endPoint x: 442, endPoint y: 162, distance: 333.7
click at [442, 162] on fg-search-faculty "Alistair Kent Remove Bookmark Compose Request Faculty Assistant Professor Depar…" at bounding box center [619, 296] width 556 height 464
copy fg-search-faculty "Our group is focused on understanding the evolving healthcare landscape and eng…"
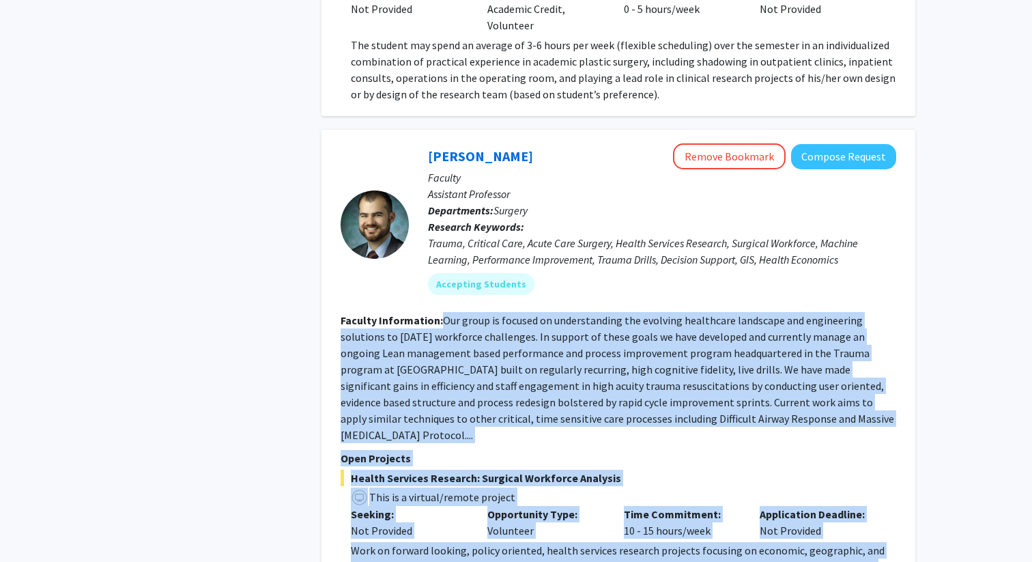
scroll to position [3095, 0]
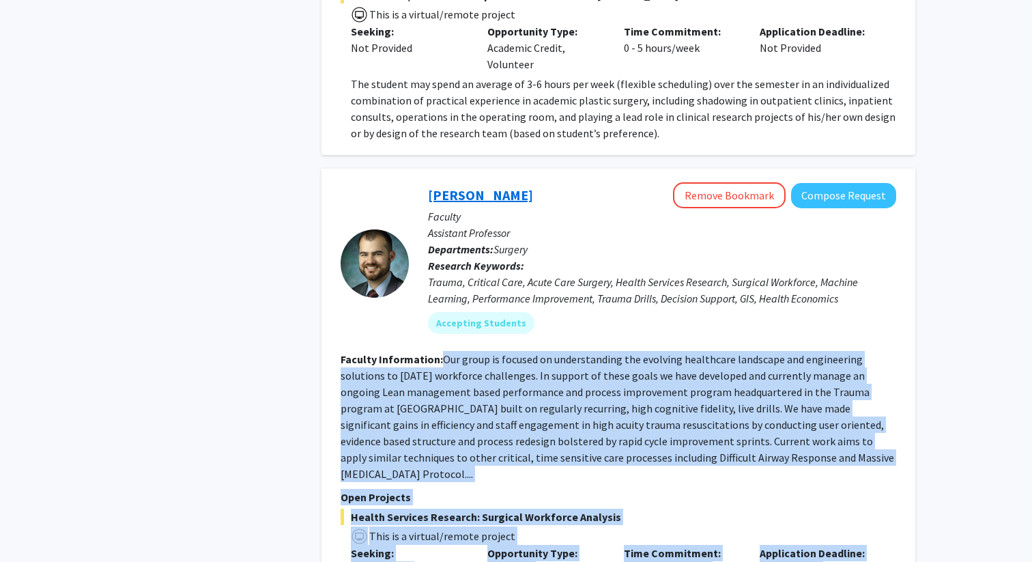
copy link "Alistair Kent"
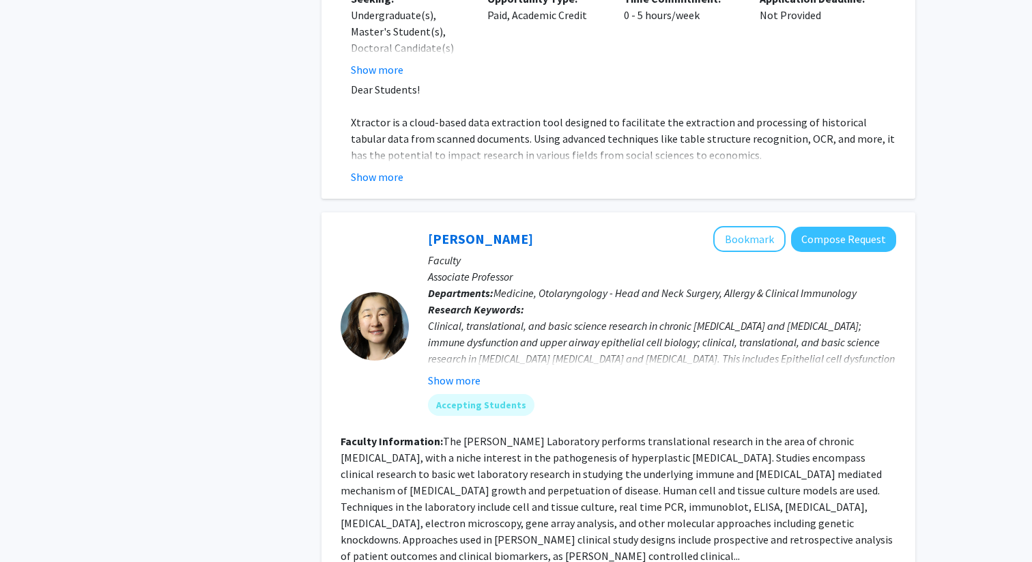
scroll to position [4780, 0]
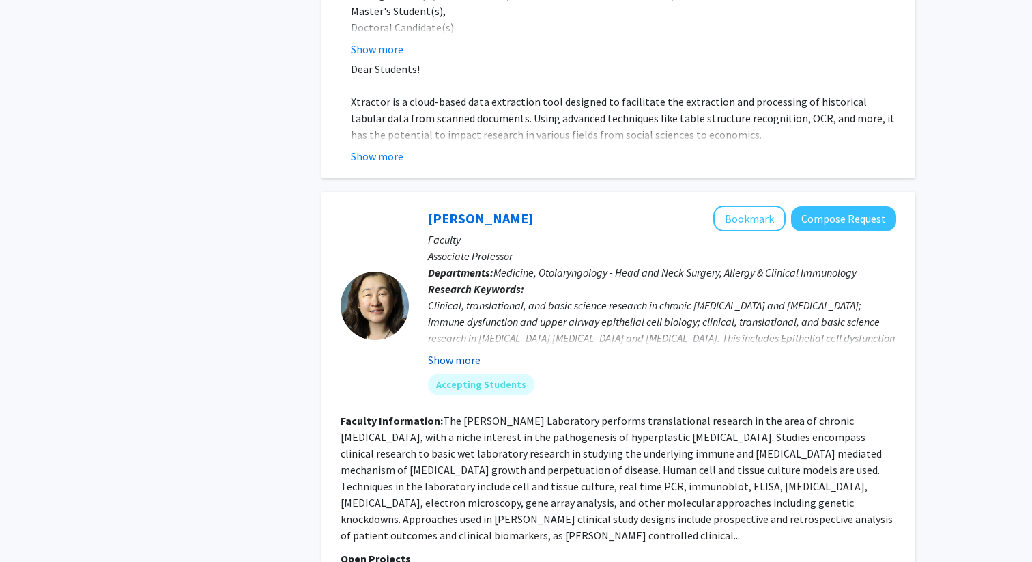
click at [463, 351] on button "Show more" at bounding box center [454, 359] width 53 height 16
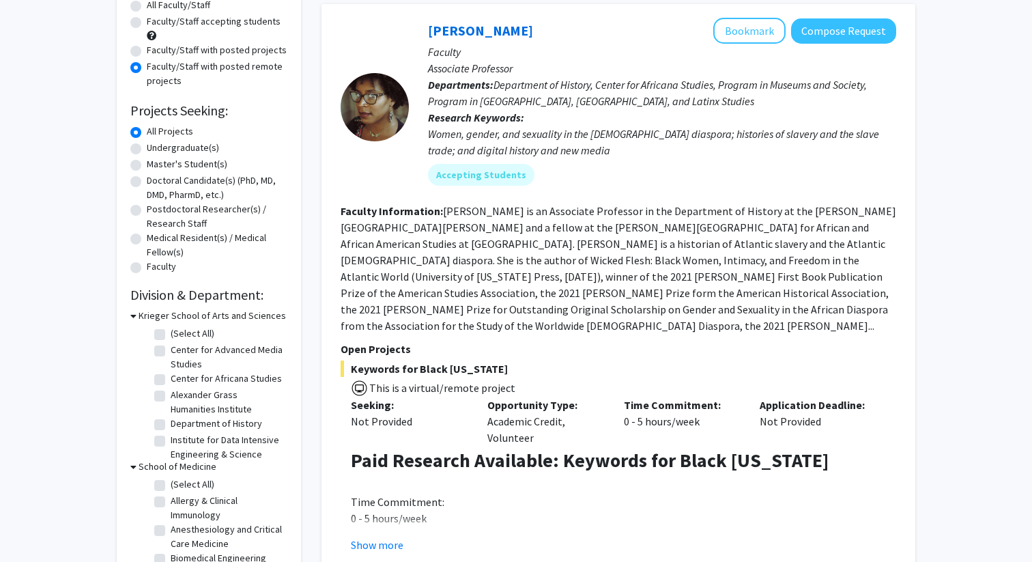
scroll to position [0, 0]
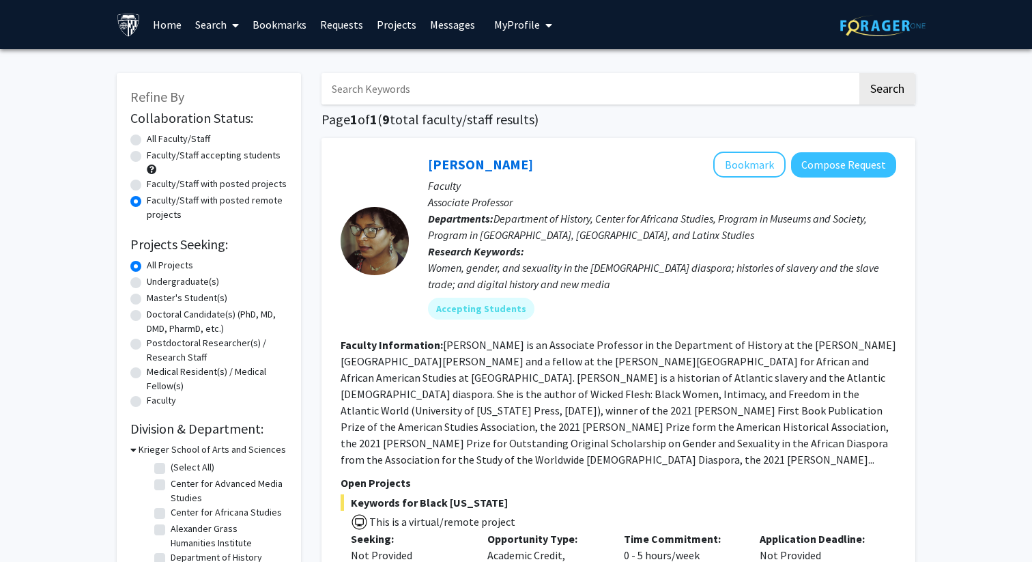
click at [147, 188] on label "Faculty/Staff with posted projects" at bounding box center [217, 184] width 140 height 14
click at [147, 186] on input "Faculty/Staff with posted projects" at bounding box center [151, 181] width 9 height 9
radio input "true"
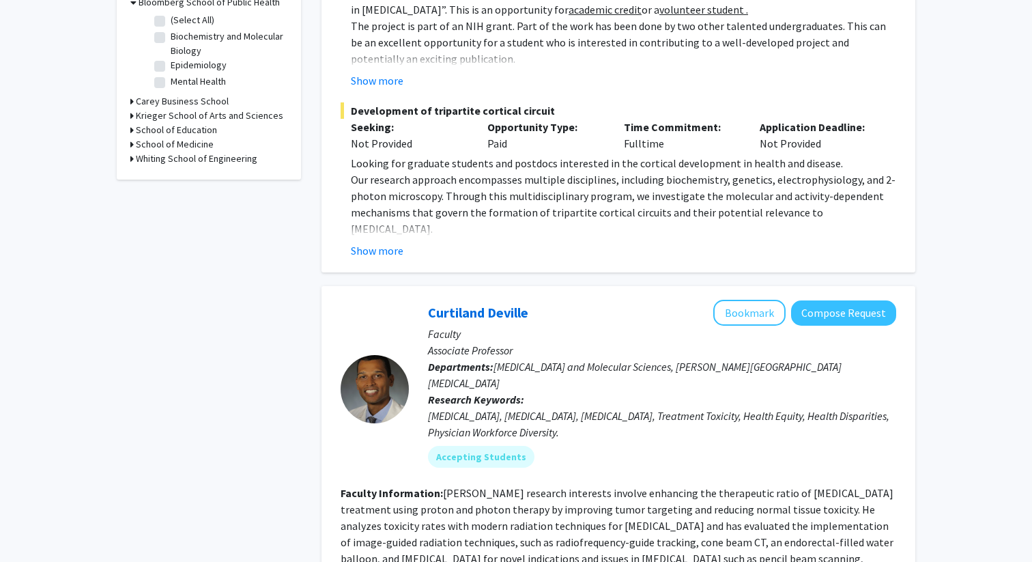
scroll to position [456, 0]
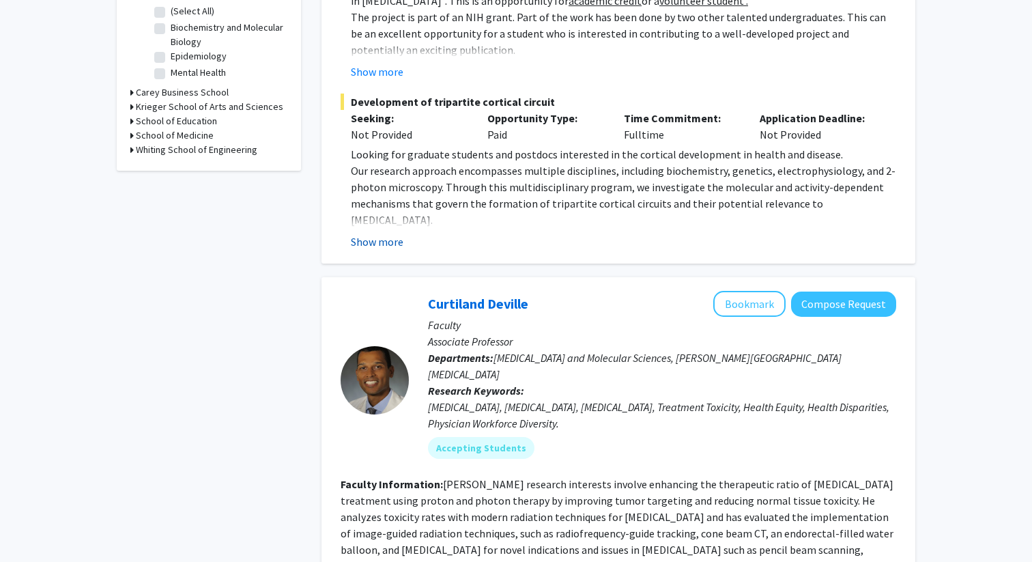
click at [381, 233] on button "Show more" at bounding box center [377, 241] width 53 height 16
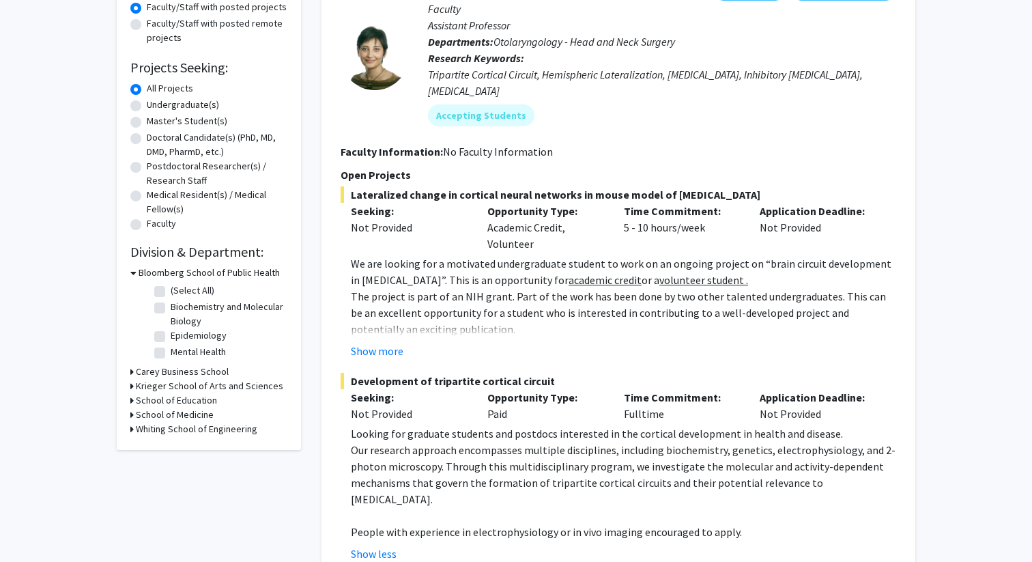
scroll to position [0, 0]
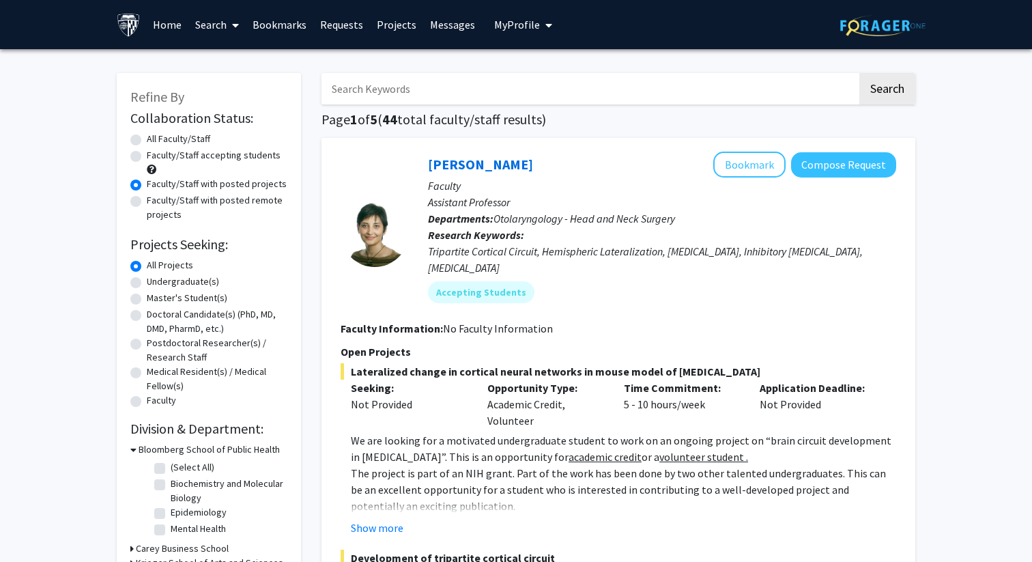
click at [147, 137] on label "All Faculty/Staff" at bounding box center [178, 139] width 63 height 14
click at [147, 137] on input "All Faculty/Staff" at bounding box center [151, 136] width 9 height 9
radio input "true"
click at [147, 155] on label "Faculty/Staff accepting students" at bounding box center [214, 155] width 134 height 14
click at [147, 155] on input "Faculty/Staff accepting students" at bounding box center [151, 152] width 9 height 9
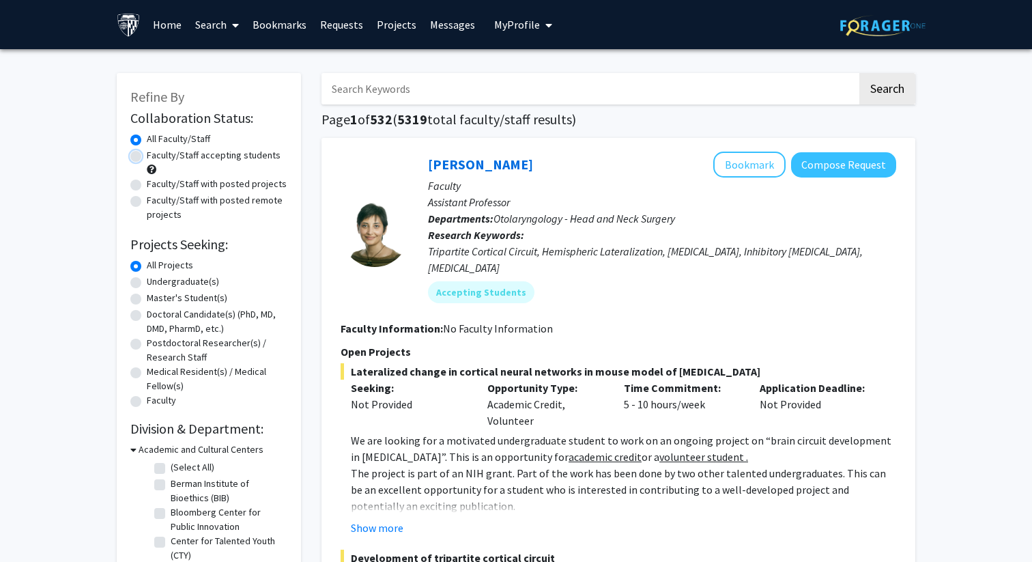
radio input "true"
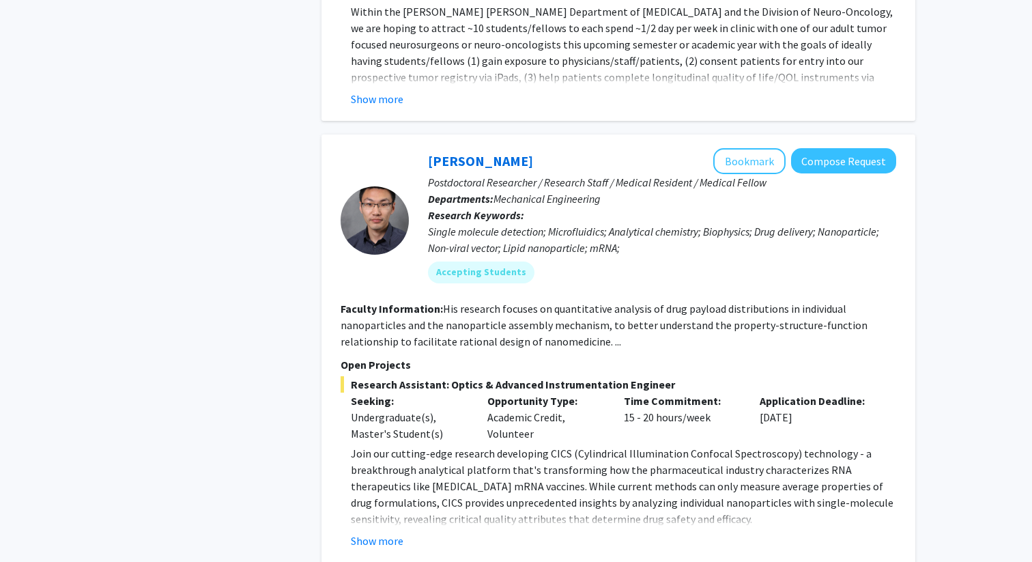
scroll to position [6523, 0]
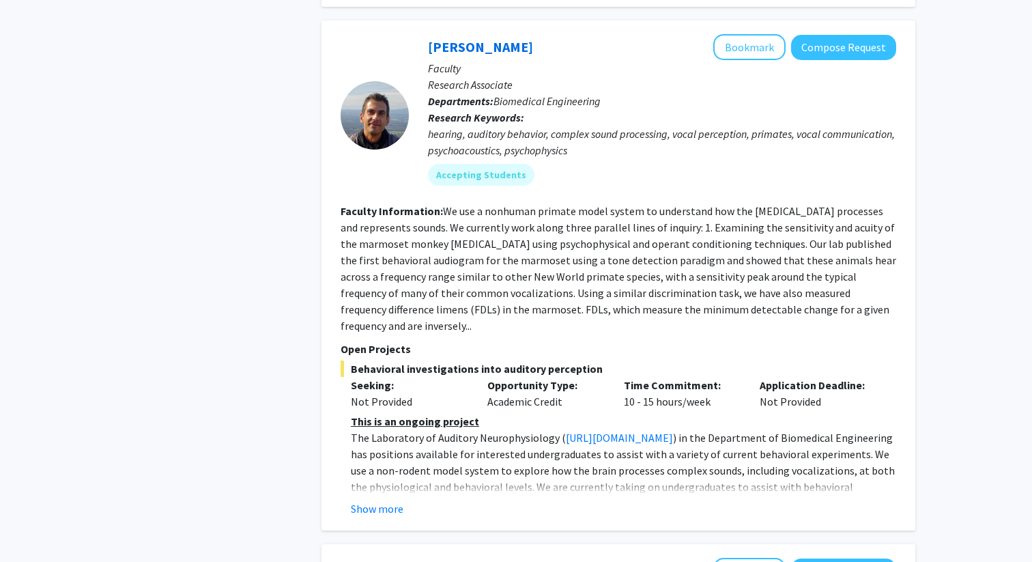
scroll to position [3308, 0]
click at [401, 500] on button "Show more" at bounding box center [377, 508] width 53 height 16
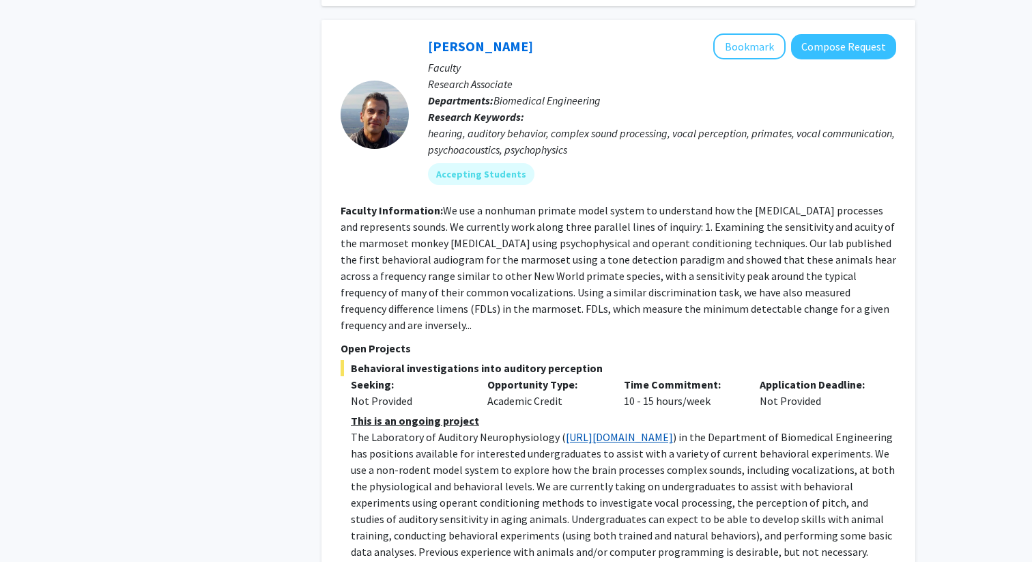
click at [571, 430] on link "http://wanglab.johnshopkins.edu/lab/WangLabWebsite/index.html" at bounding box center [619, 437] width 107 height 14
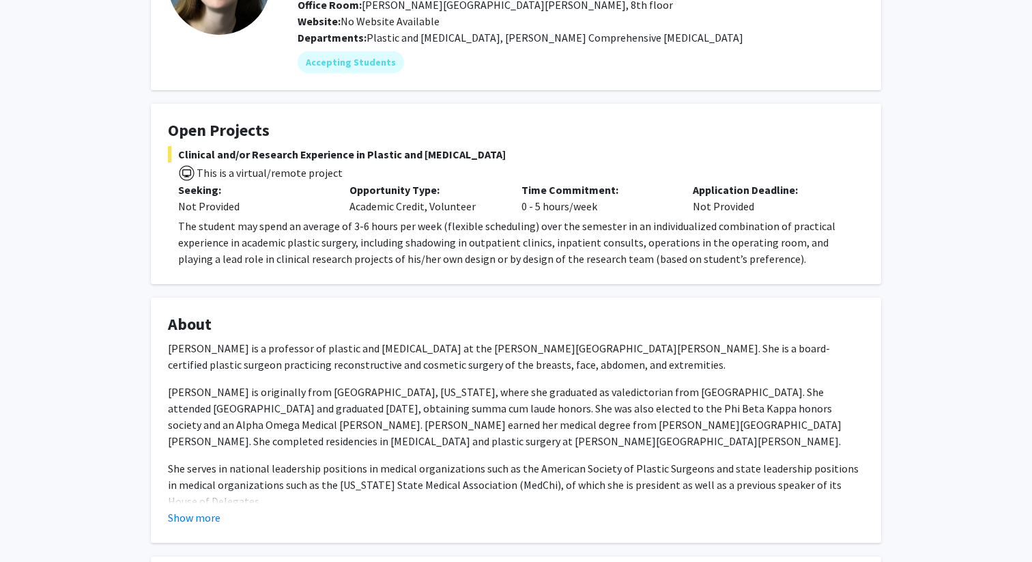
scroll to position [158, 0]
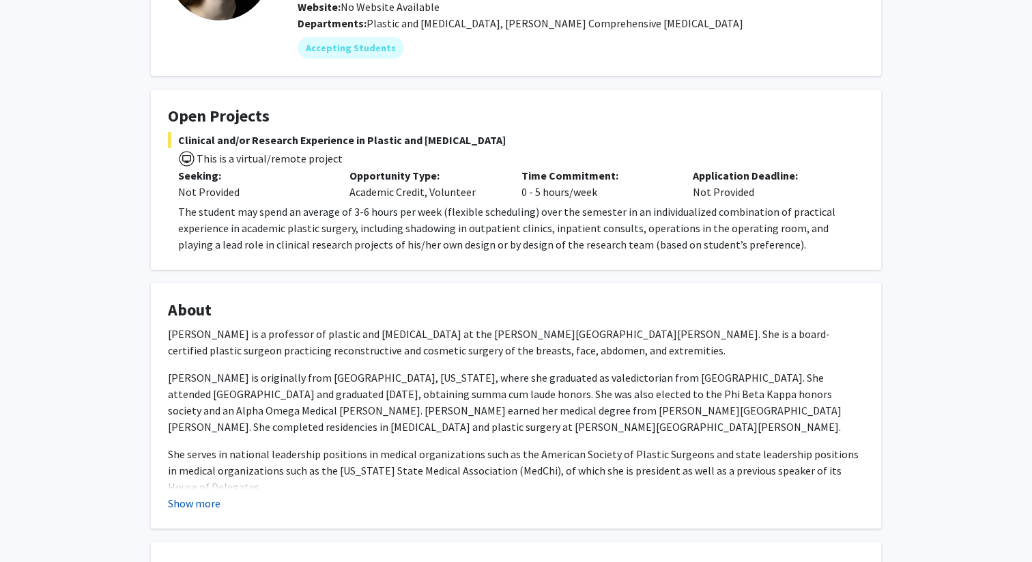
click at [216, 505] on button "Show more" at bounding box center [194, 503] width 53 height 16
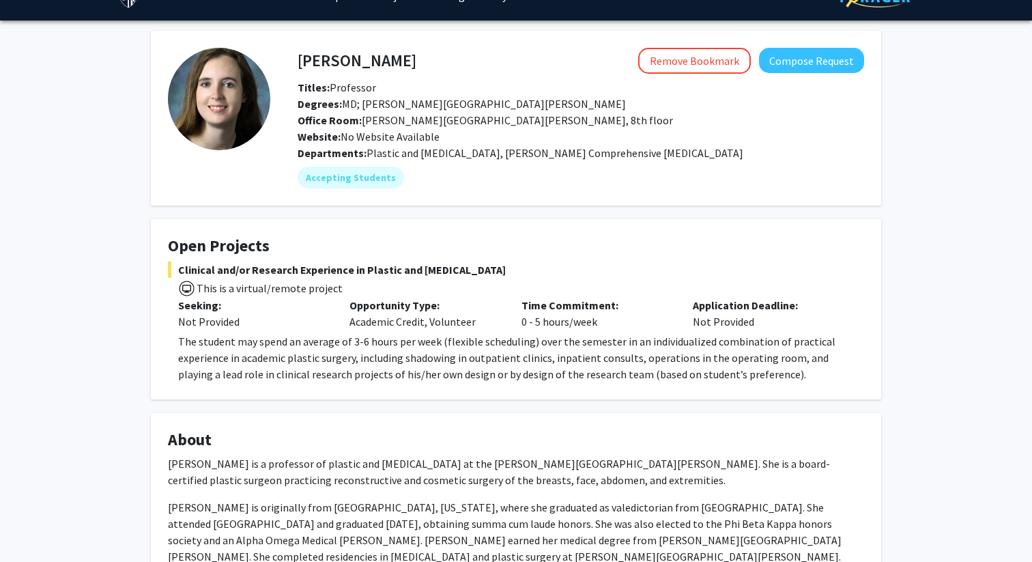
scroll to position [0, 0]
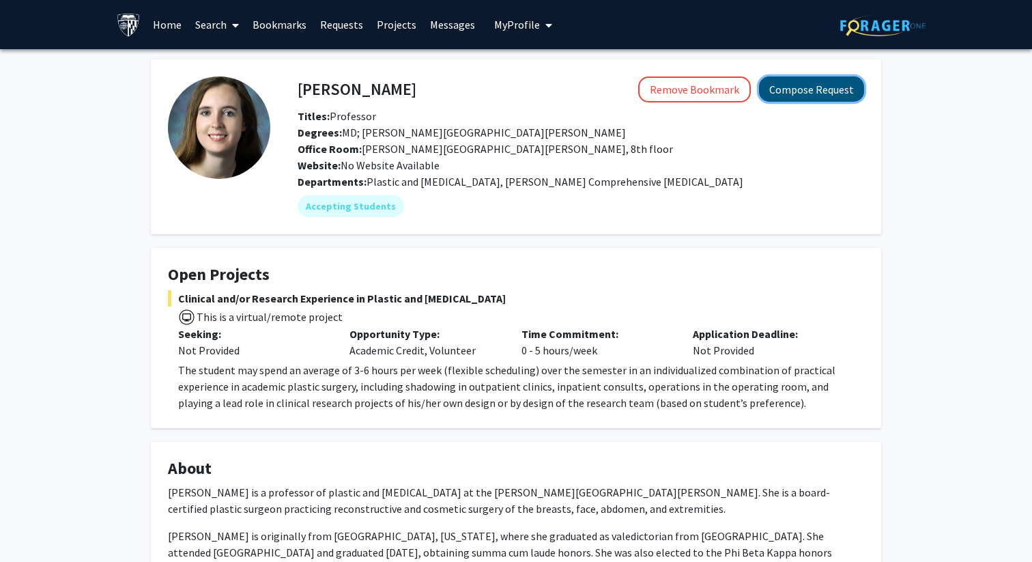
click at [810, 82] on button "Compose Request" at bounding box center [811, 88] width 105 height 25
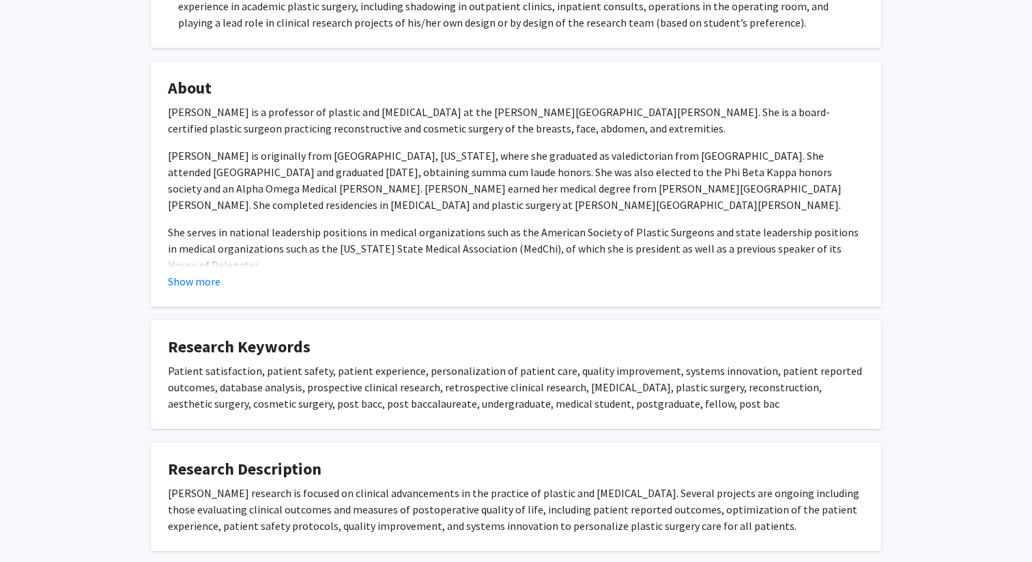
scroll to position [397, 0]
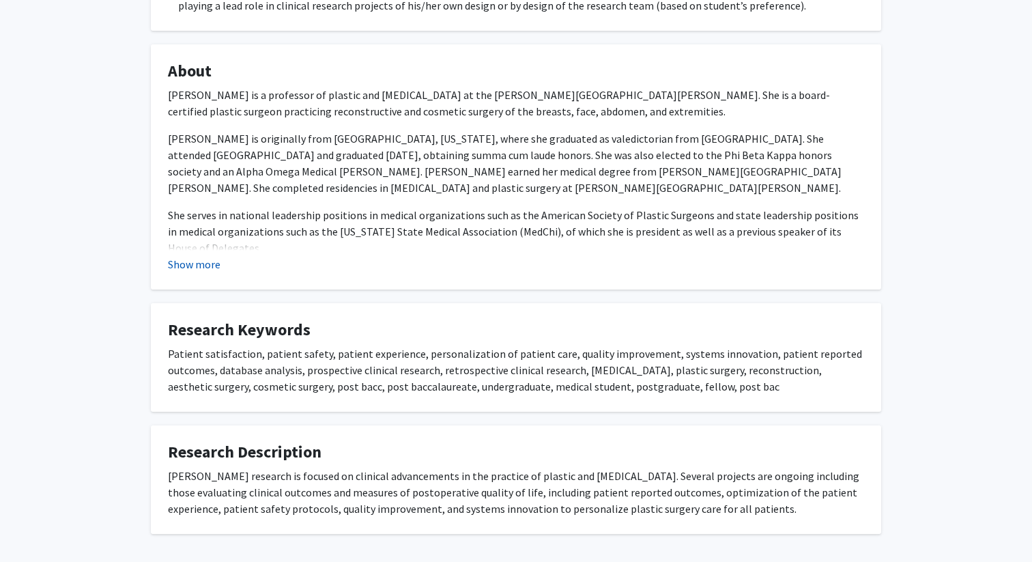
click at [216, 269] on button "Show more" at bounding box center [194, 264] width 53 height 16
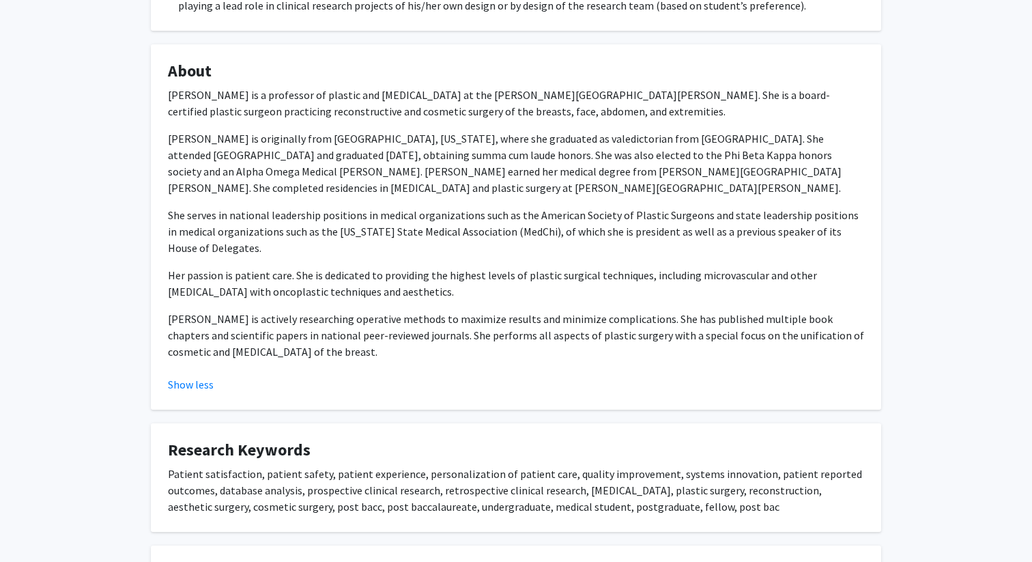
drag, startPoint x: 167, startPoint y: 91, endPoint x: 340, endPoint y: 347, distance: 308.7
click at [340, 347] on fg-card "About Dr. Michele A. Manahan is a professor of plastic and reconstructive surge…" at bounding box center [516, 226] width 730 height 365
copy div "Dr. Michele A. Manahan is a professor of plastic and reconstructive surgery at …"
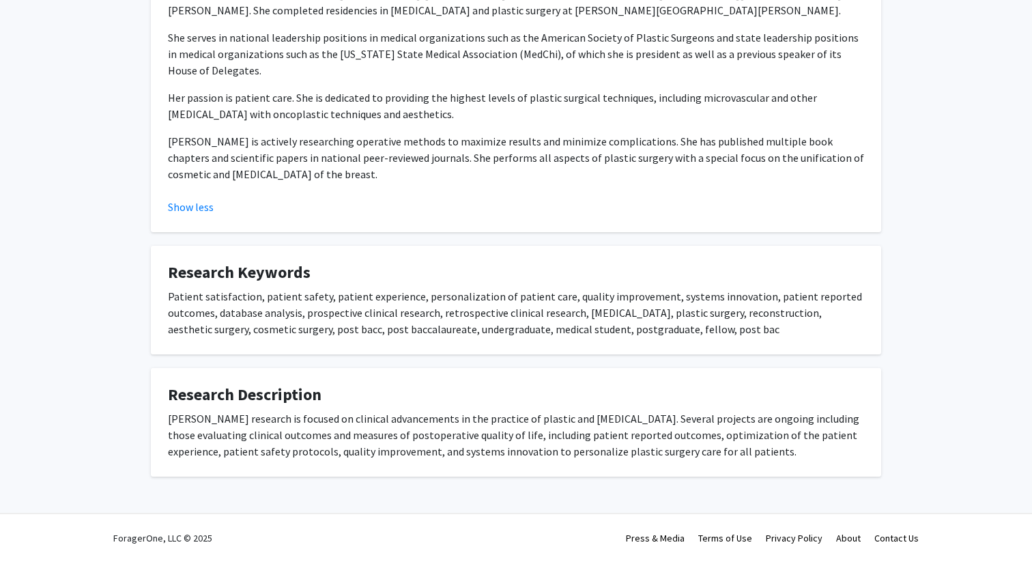
drag, startPoint x: 164, startPoint y: 419, endPoint x: 803, endPoint y: 446, distance: 638.6
click at [803, 446] on fg-card "Research Description Dr. Manahan’s research is focused on clinical advancements…" at bounding box center [516, 422] width 730 height 109
copy div "Dr. Manahan’s research is focused on clinical advancements in the practice of p…"
drag, startPoint x: 170, startPoint y: 293, endPoint x: 792, endPoint y: 334, distance: 623.8
click at [792, 334] on div "Patient satisfaction, patient safety, patient experience, personalization of pa…" at bounding box center [516, 312] width 696 height 49
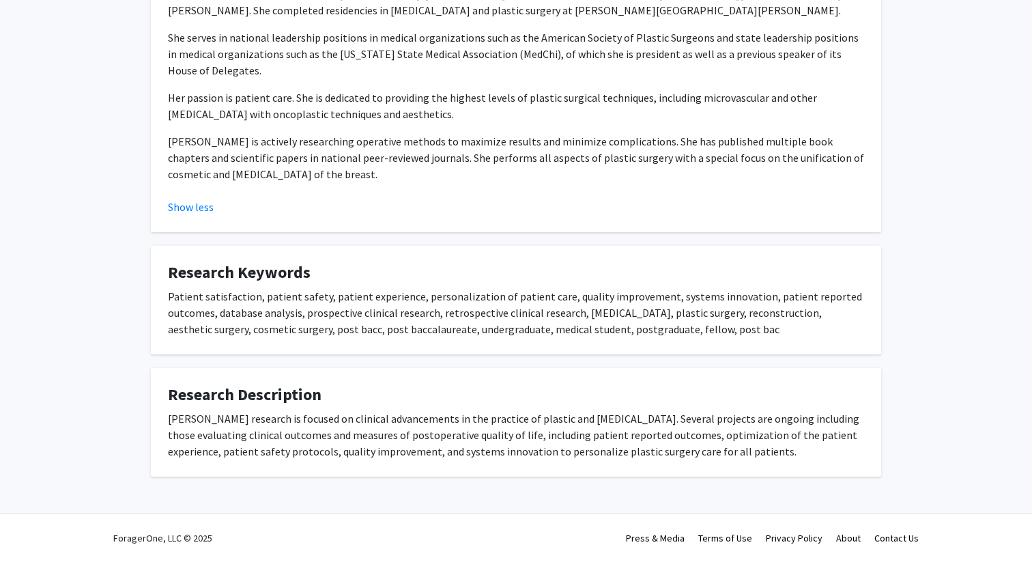
copy div "Patient satisfaction, patient safety, patient experience, personalization of pa…"
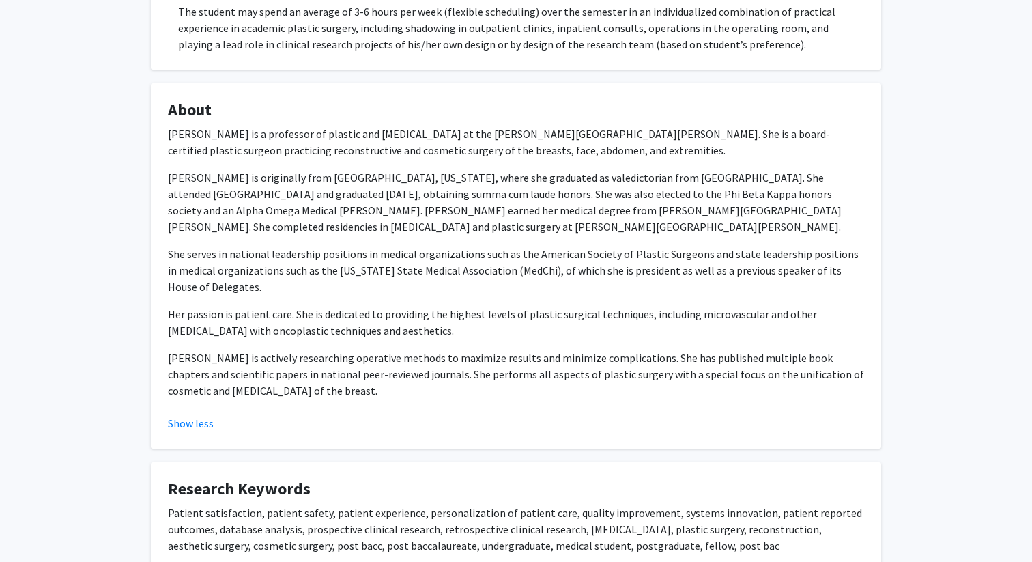
scroll to position [0, 0]
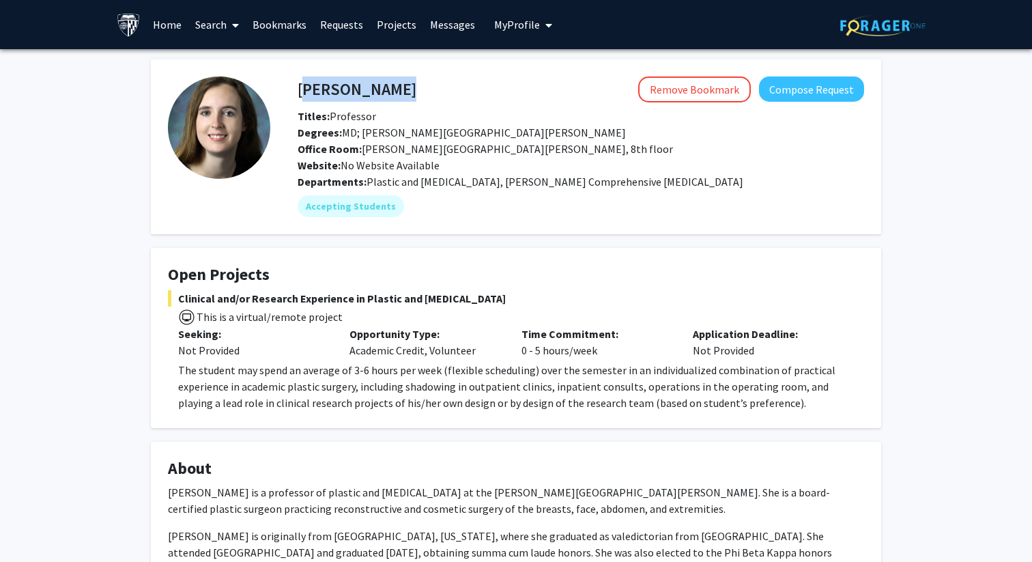
drag, startPoint x: 300, startPoint y: 88, endPoint x: 470, endPoint y: 86, distance: 169.3
click at [470, 87] on div "Michele Manahan Remove Bookmark Compose Request" at bounding box center [580, 89] width 587 height 26
copy h4 "Michele Manahan"
